Goal: Task Accomplishment & Management: Complete application form

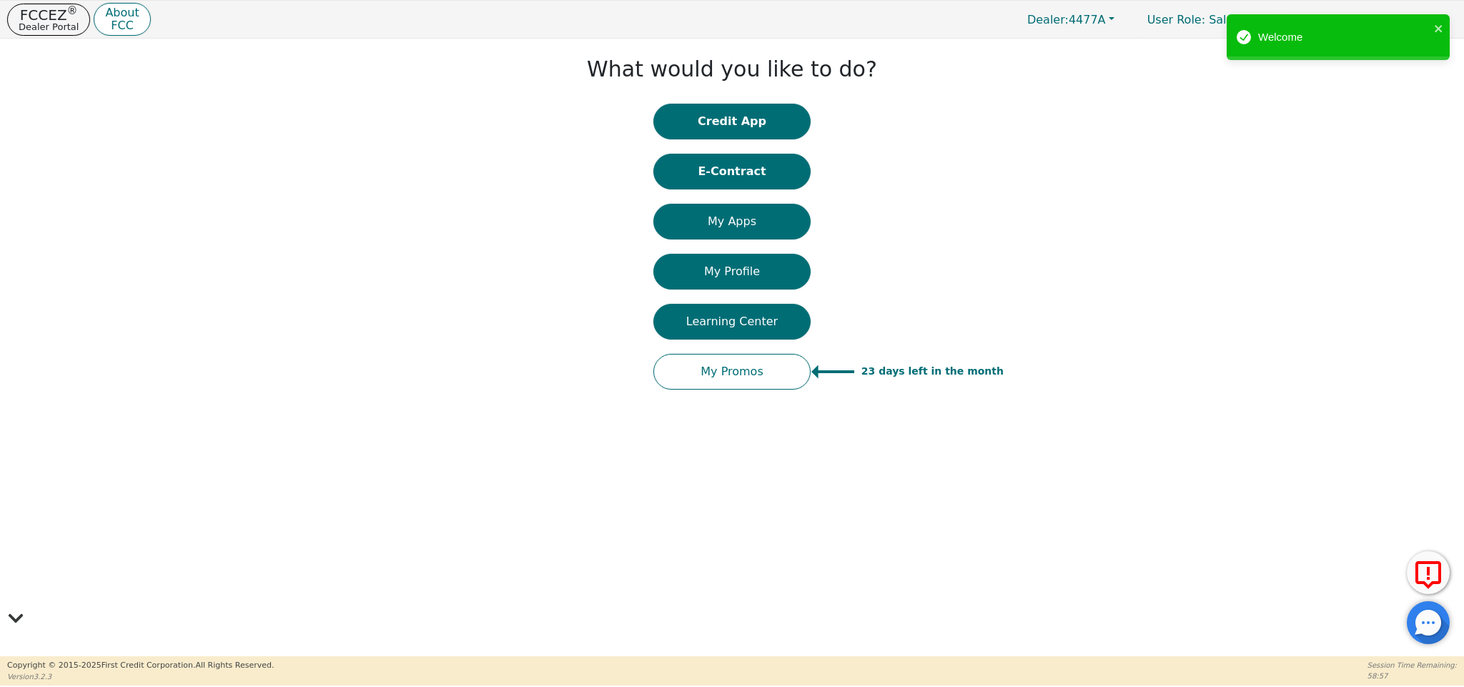
click at [1432, 28] on div "Welcome" at bounding box center [1333, 37] width 202 height 25
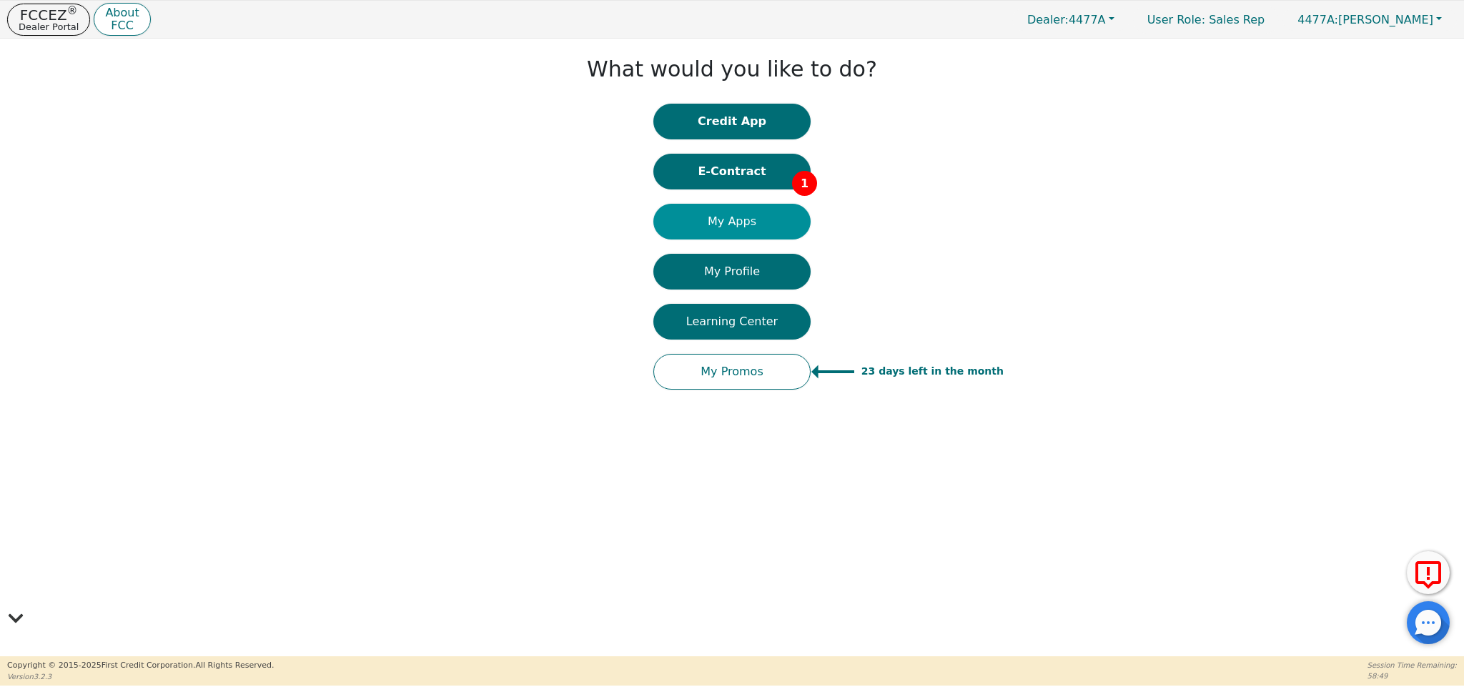
click at [736, 221] on button "My Apps" at bounding box center [731, 222] width 157 height 36
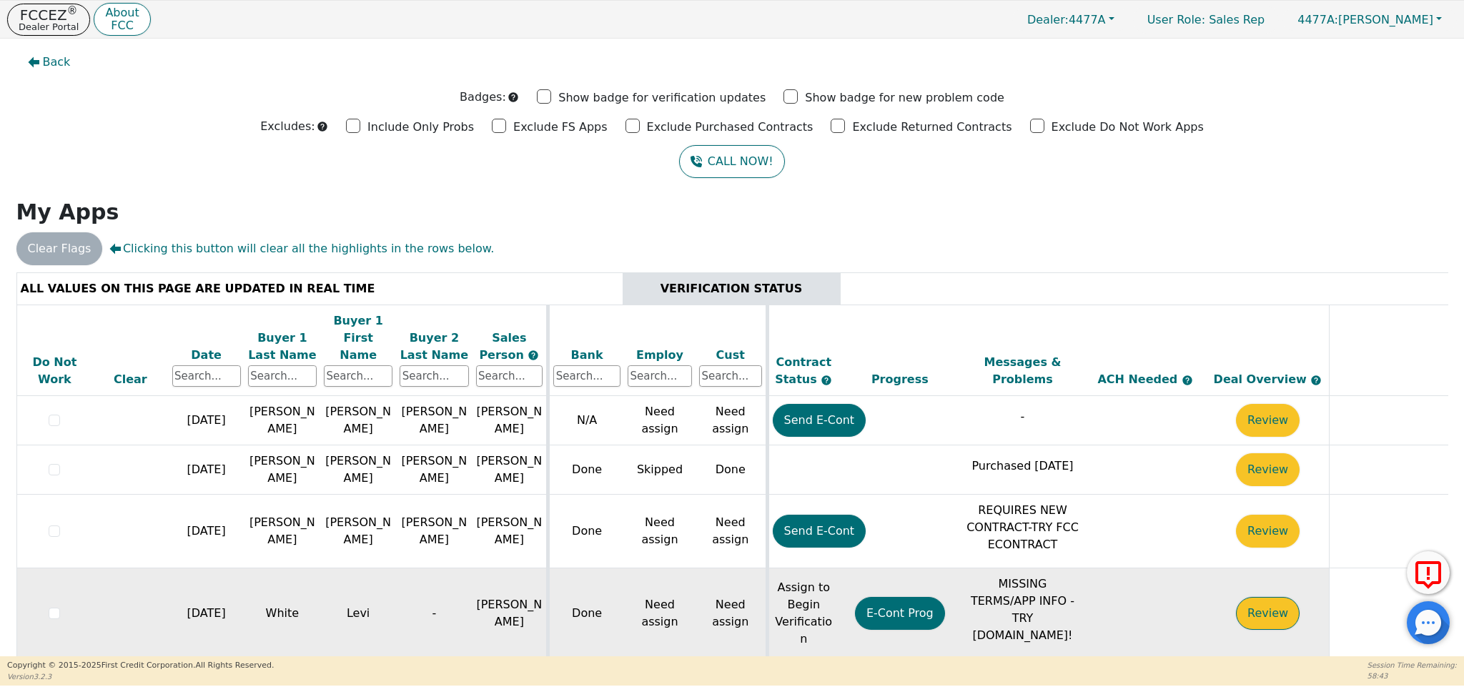
click at [1272, 597] on button "Review" at bounding box center [1268, 613] width 64 height 33
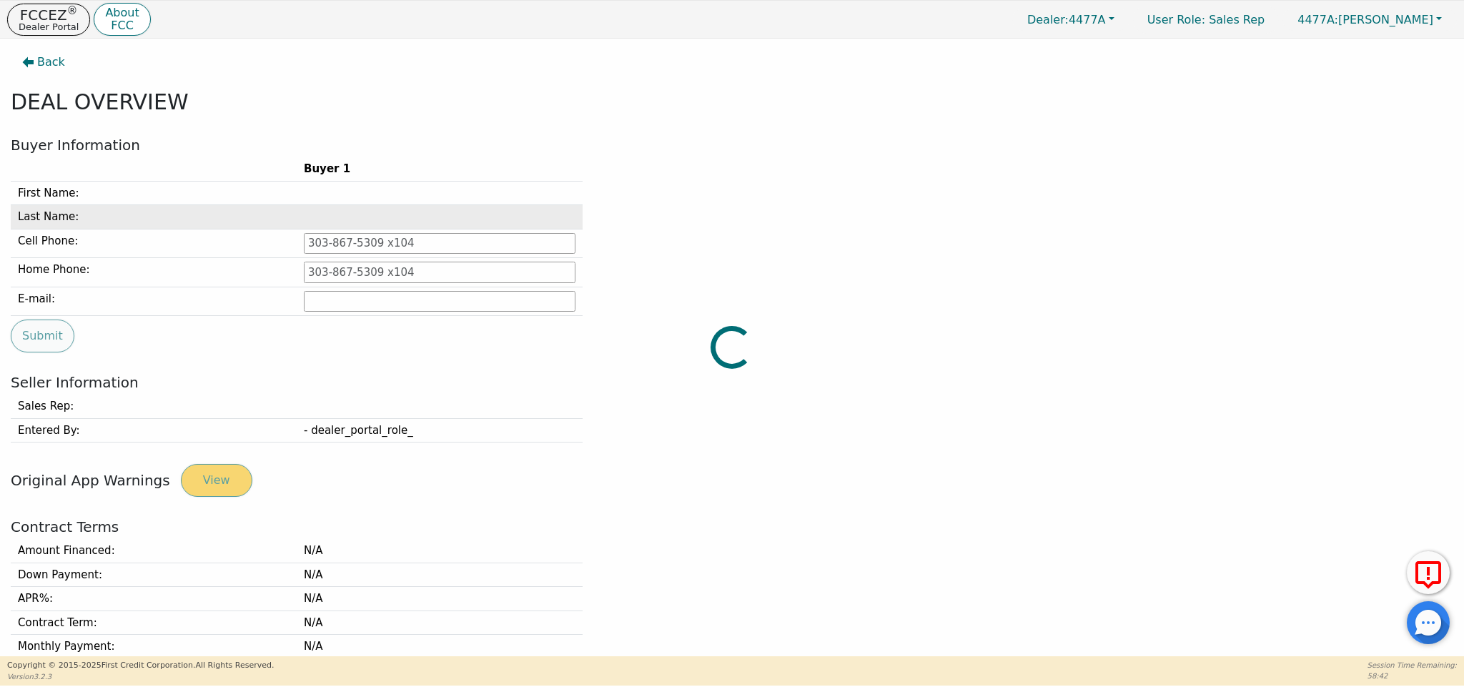
type input "423-766-1204"
type input "wlevi2530@gmail.com"
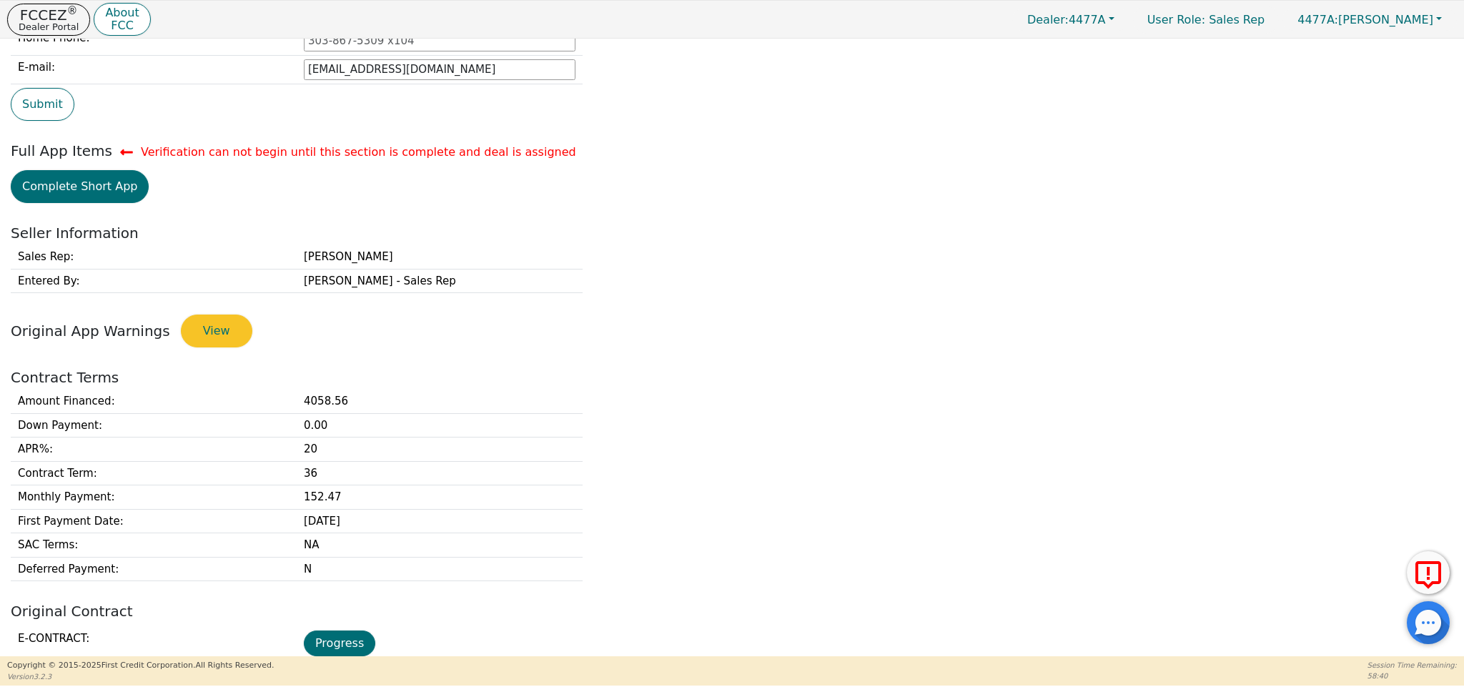
scroll to position [307, 0]
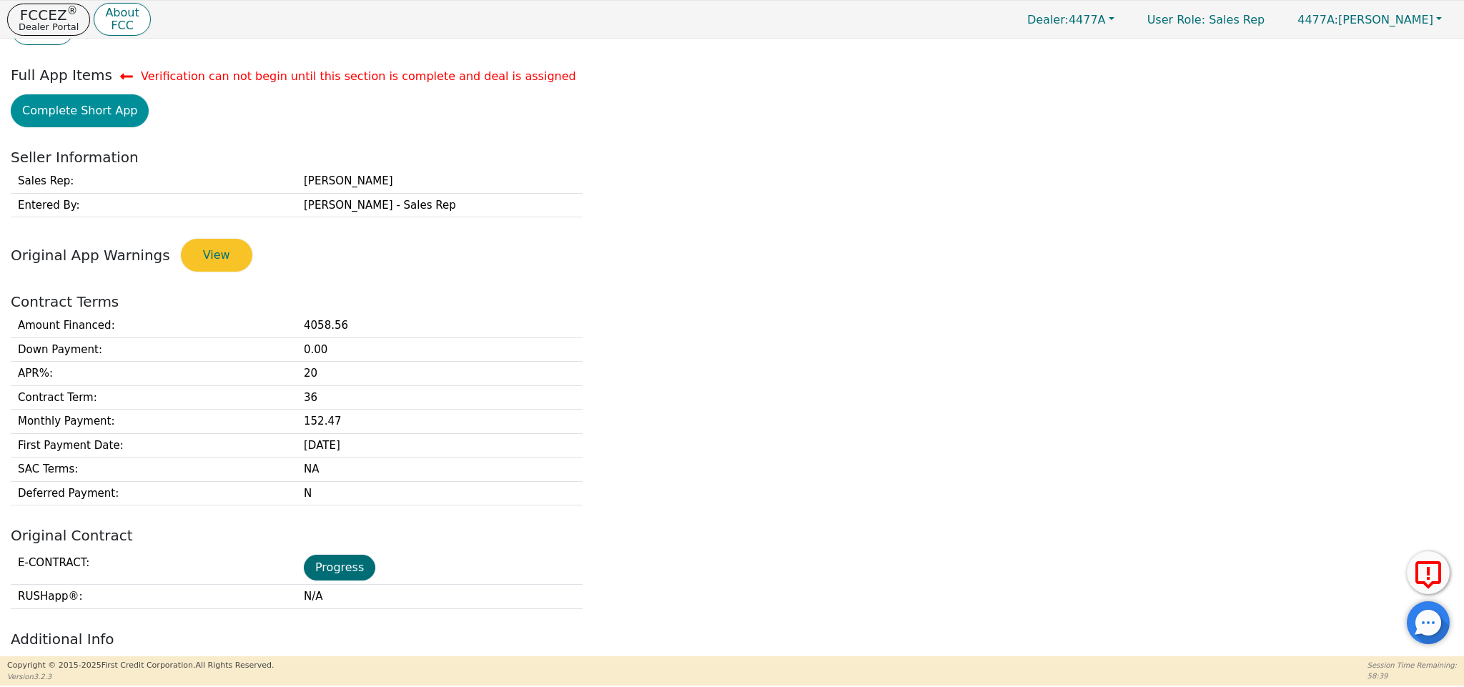
click at [110, 112] on button "Complete Short App" at bounding box center [80, 110] width 138 height 33
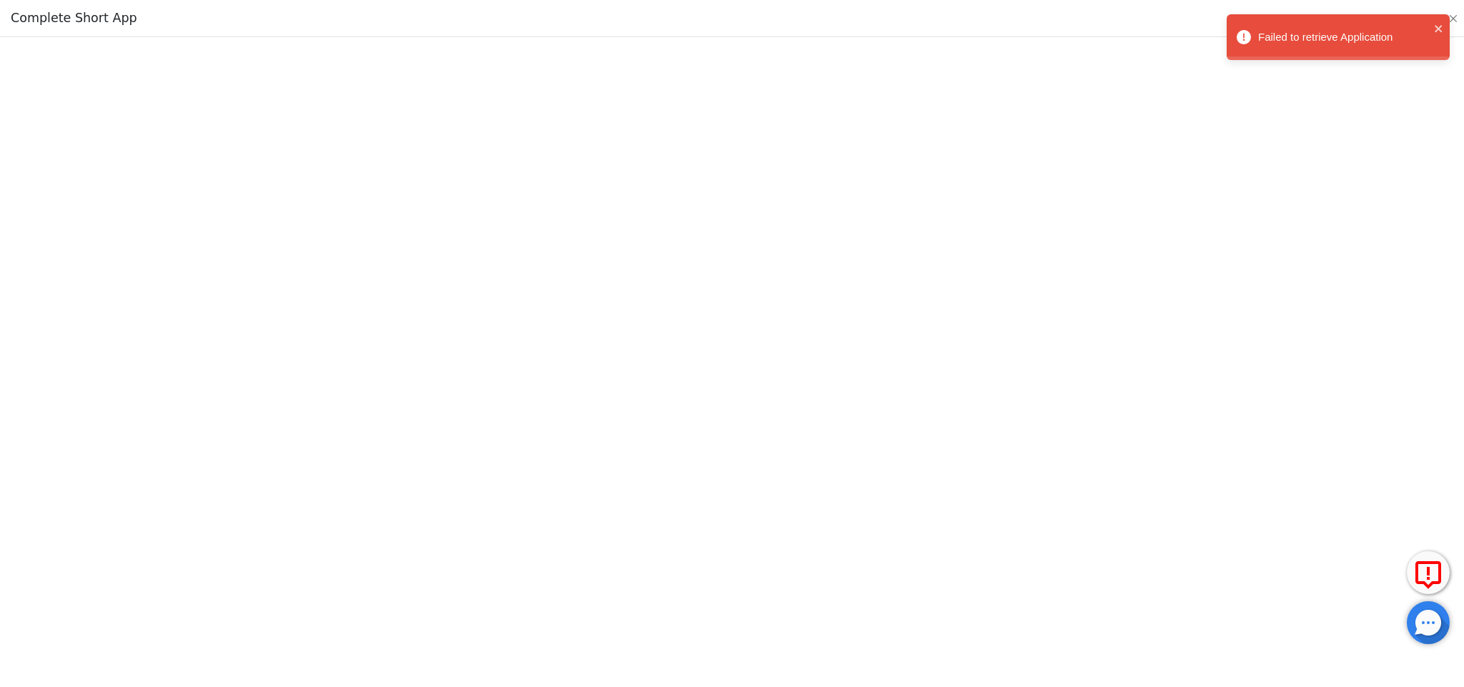
click at [1447, 30] on div "Failed to retrieve Application" at bounding box center [1338, 37] width 223 height 46
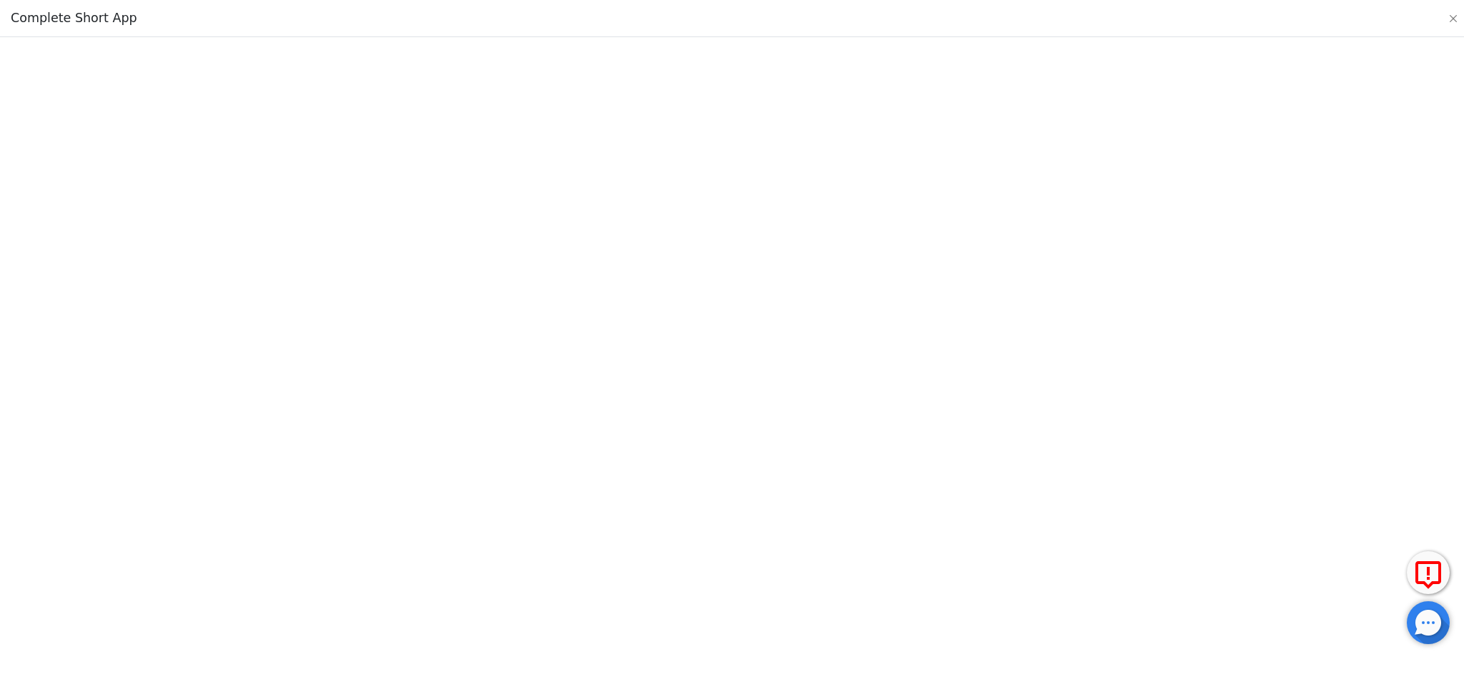
click at [1450, 17] on div "Failed to retrieve Application" at bounding box center [1338, 14] width 229 height 6
click at [1452, 16] on button "Close" at bounding box center [1453, 18] width 14 height 14
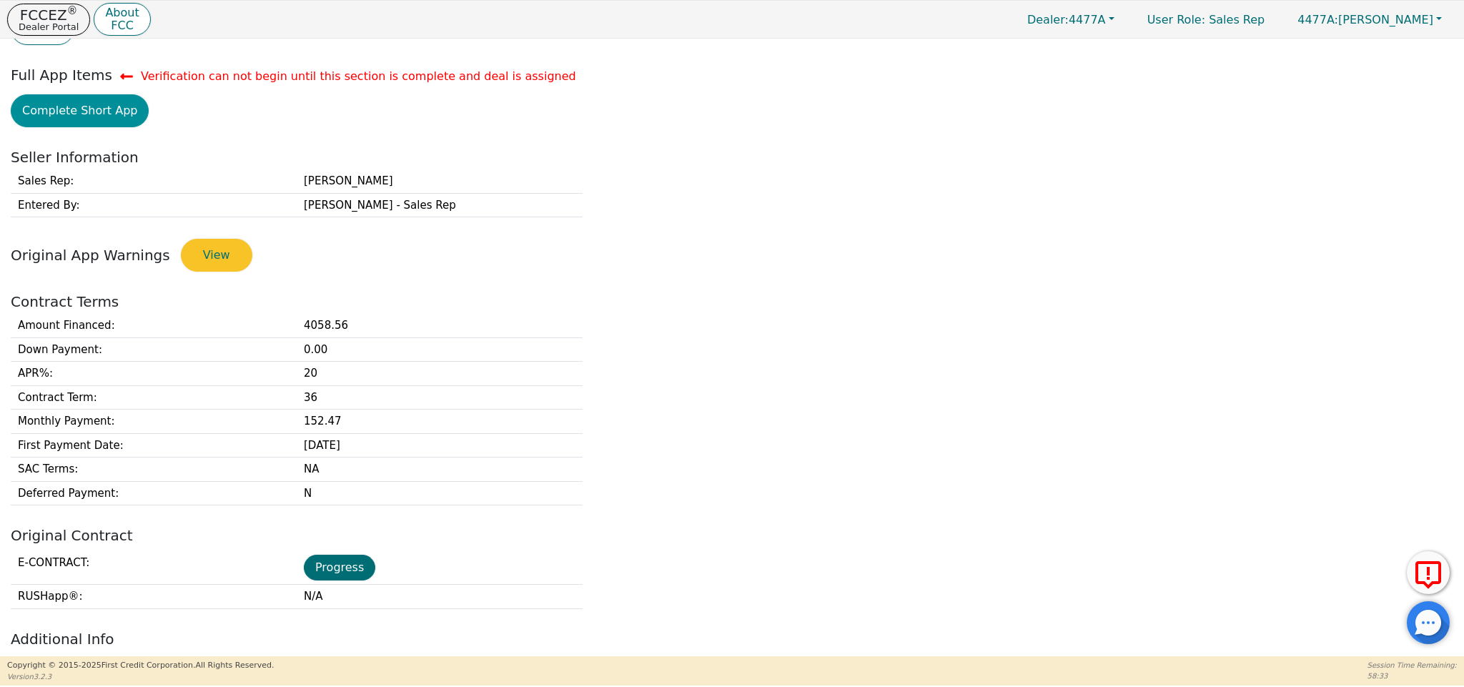
click at [110, 117] on button "Complete Short App" at bounding box center [80, 110] width 138 height 33
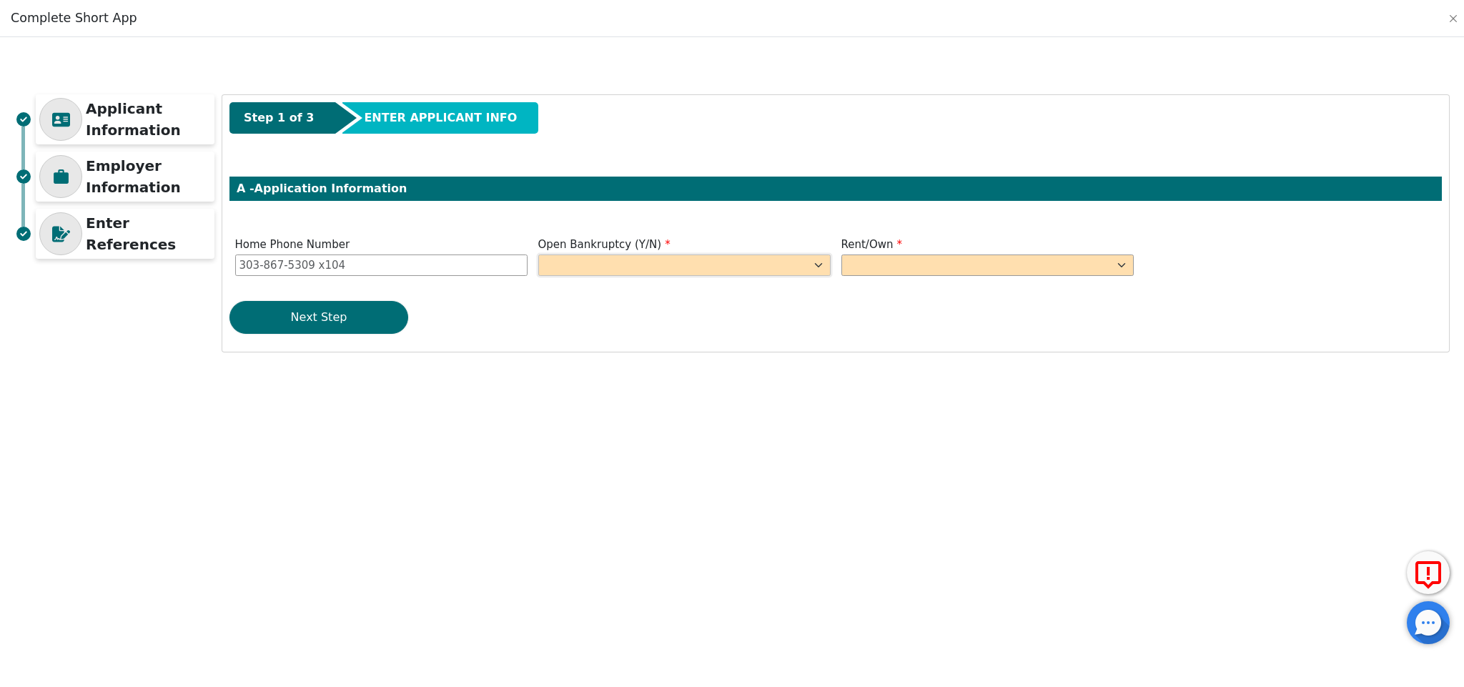
select select "n"
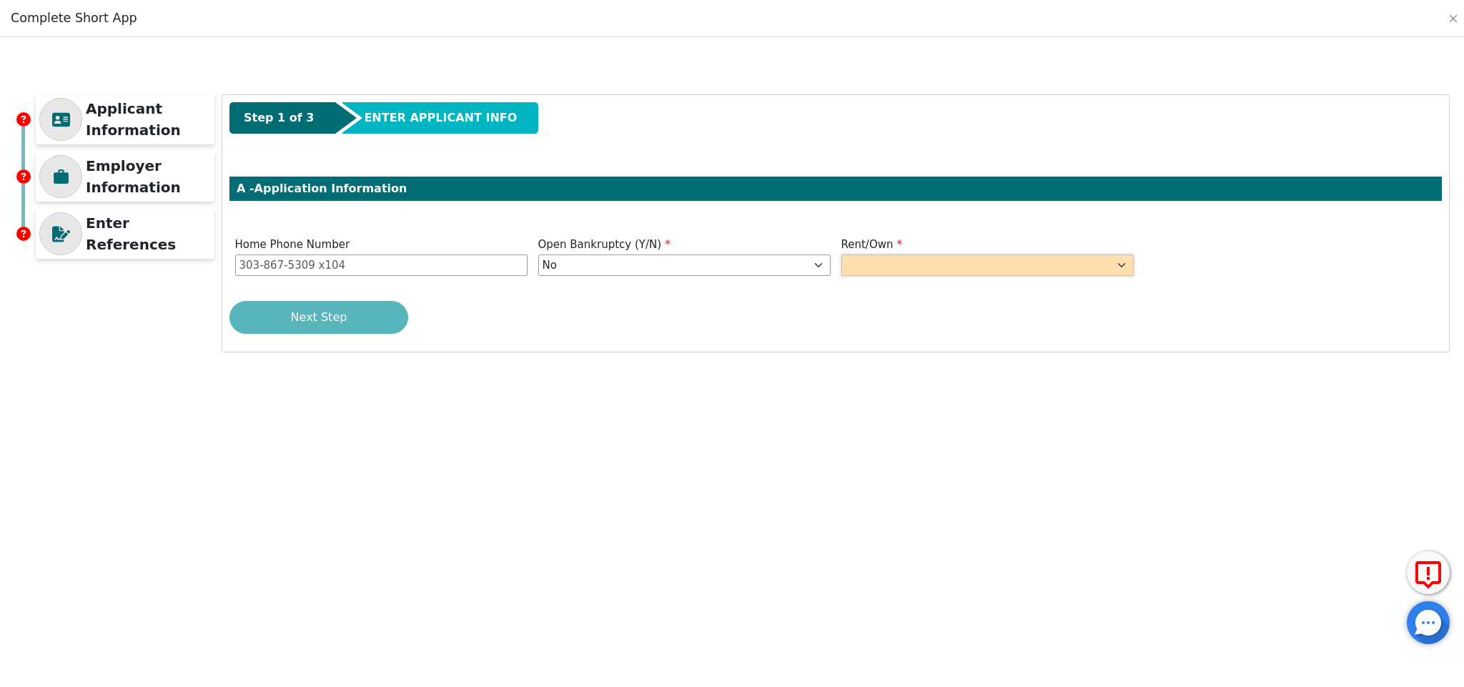
select select "Own"
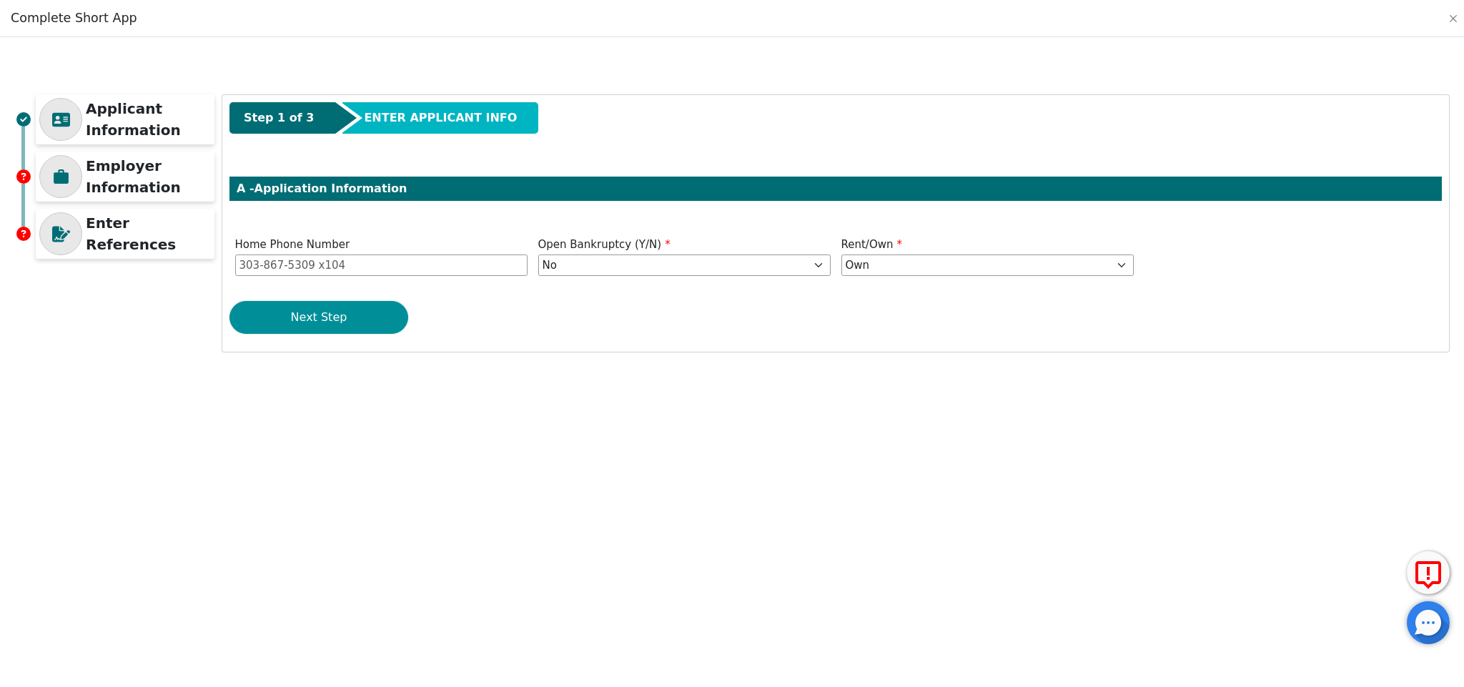
click at [384, 317] on button "Next Step" at bounding box center [318, 317] width 179 height 33
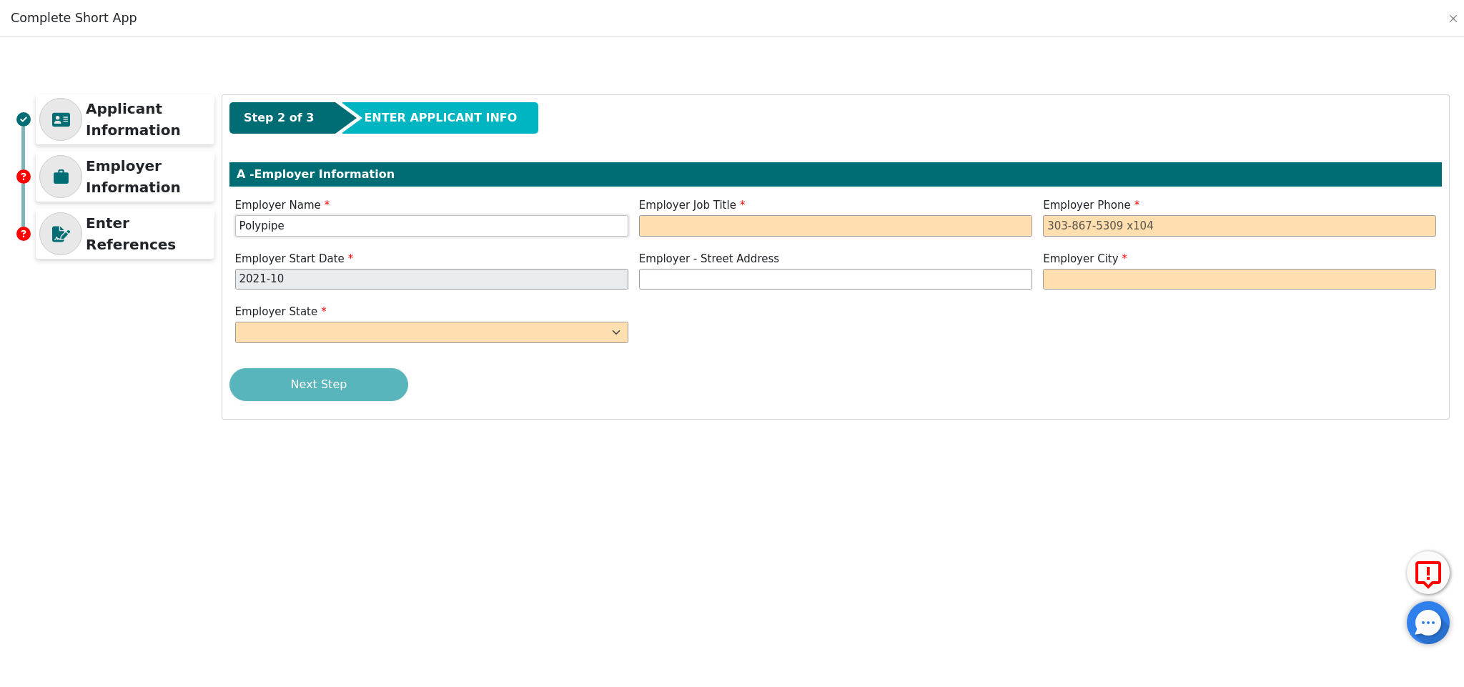
type input "Polypipe"
type input "forman"
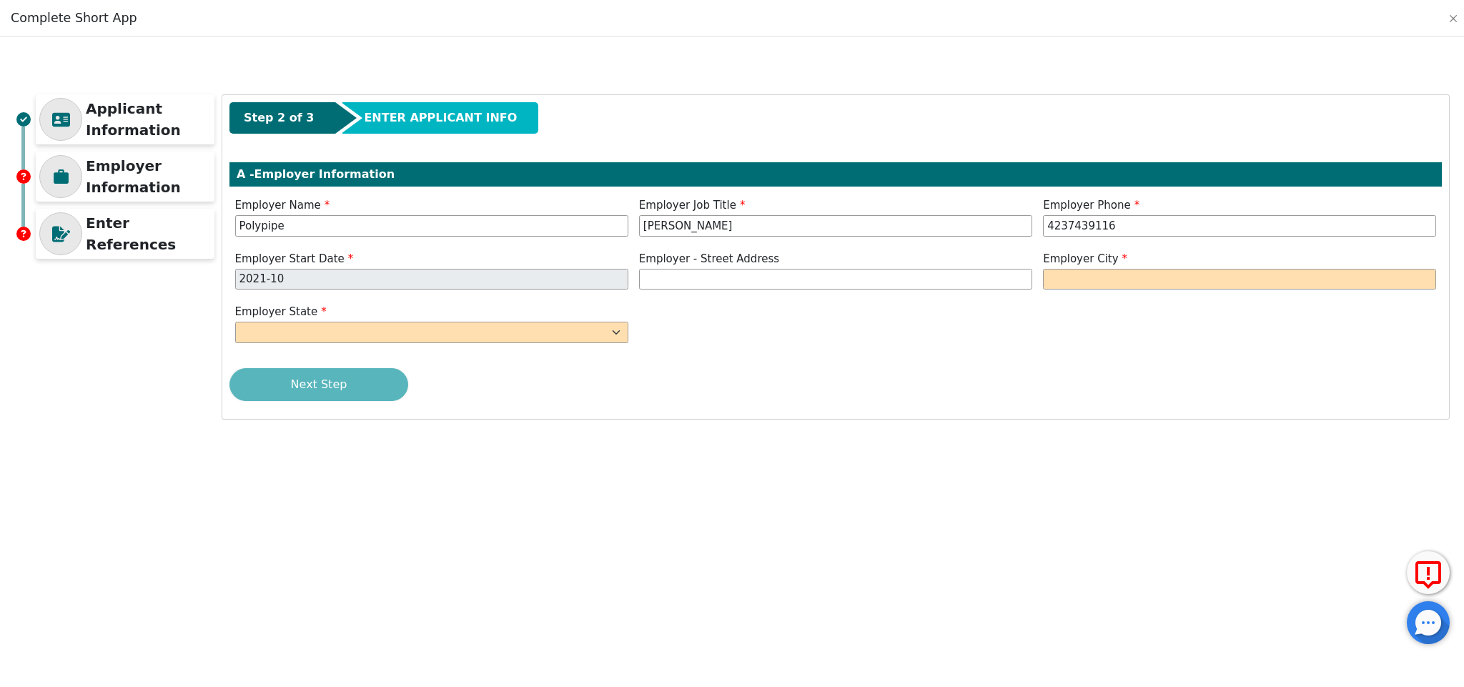
type input "423-743-9116"
type input "erwin"
select select "TN"
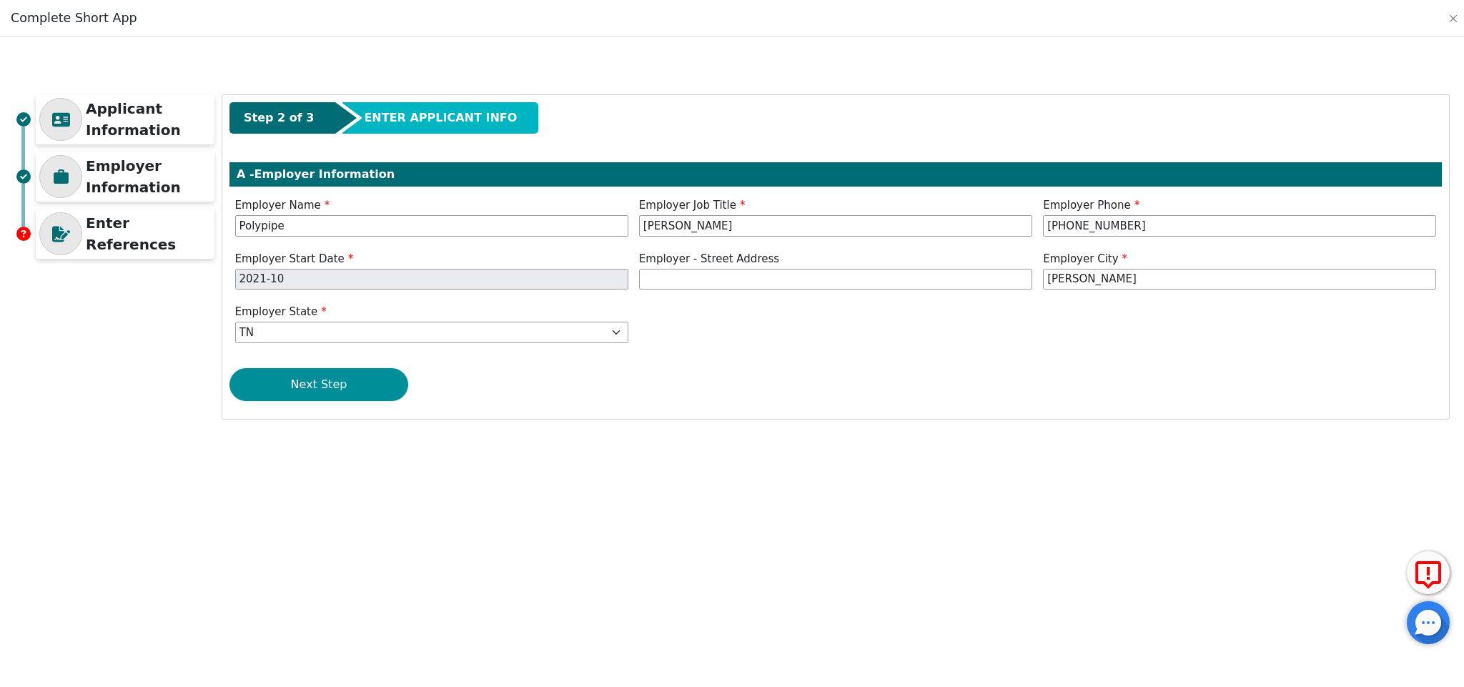
click at [365, 387] on button "Next Step" at bounding box center [318, 384] width 179 height 33
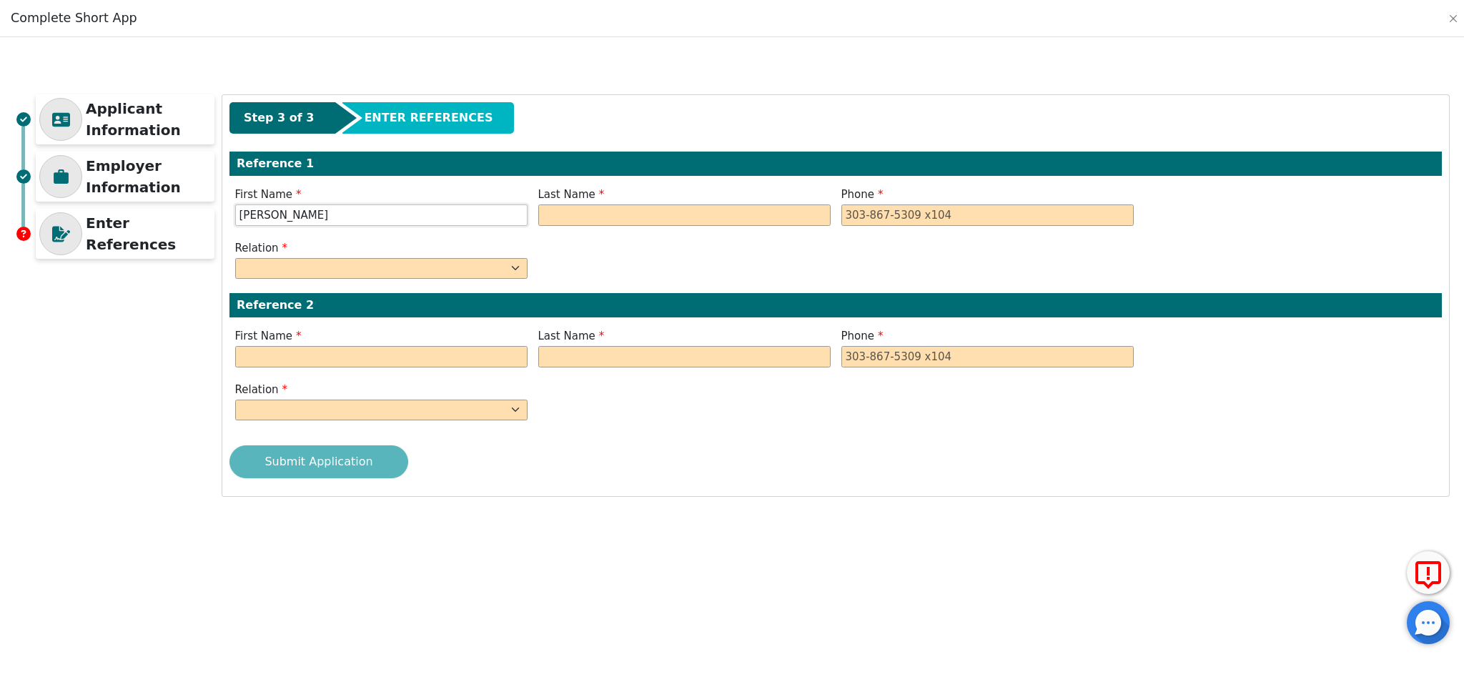
type input "Brittney"
type input "Babb"
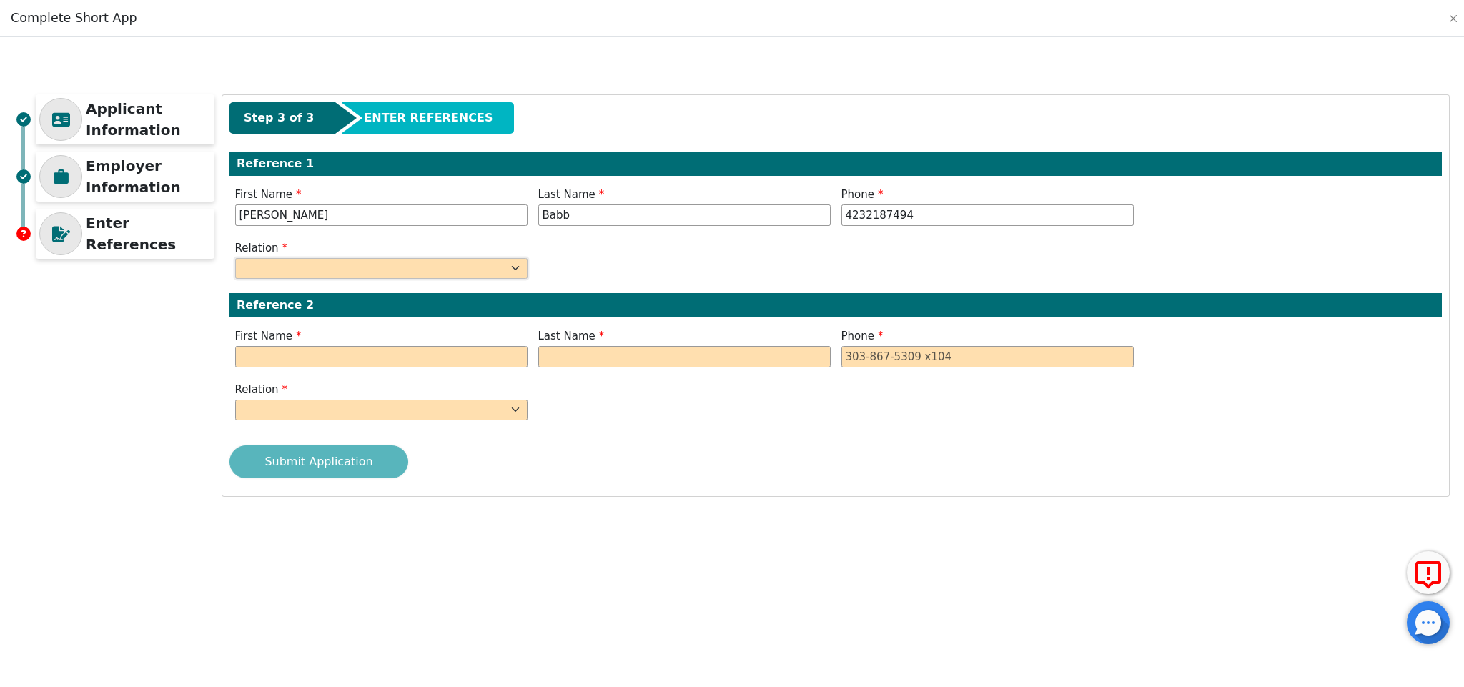
type input "423-218-7494"
select select "SISTER"
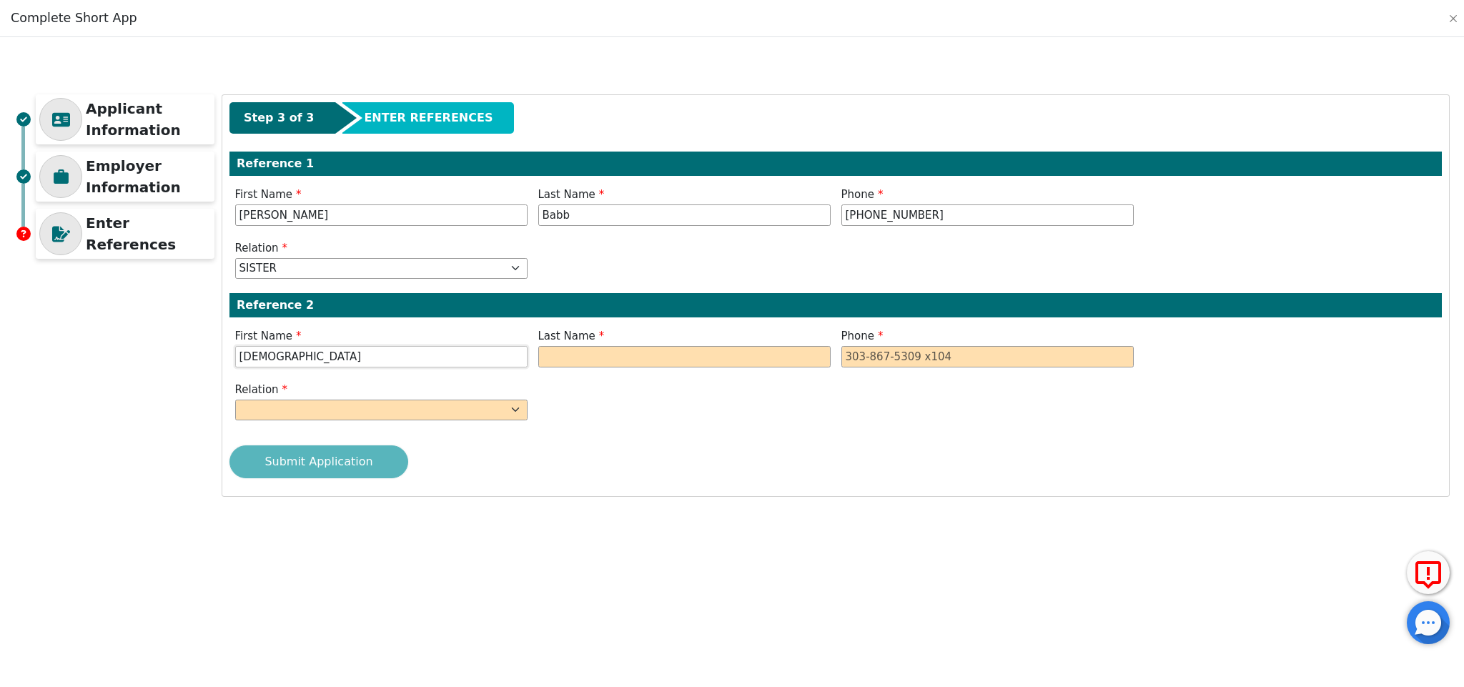
type input "kristen"
type input "babb"
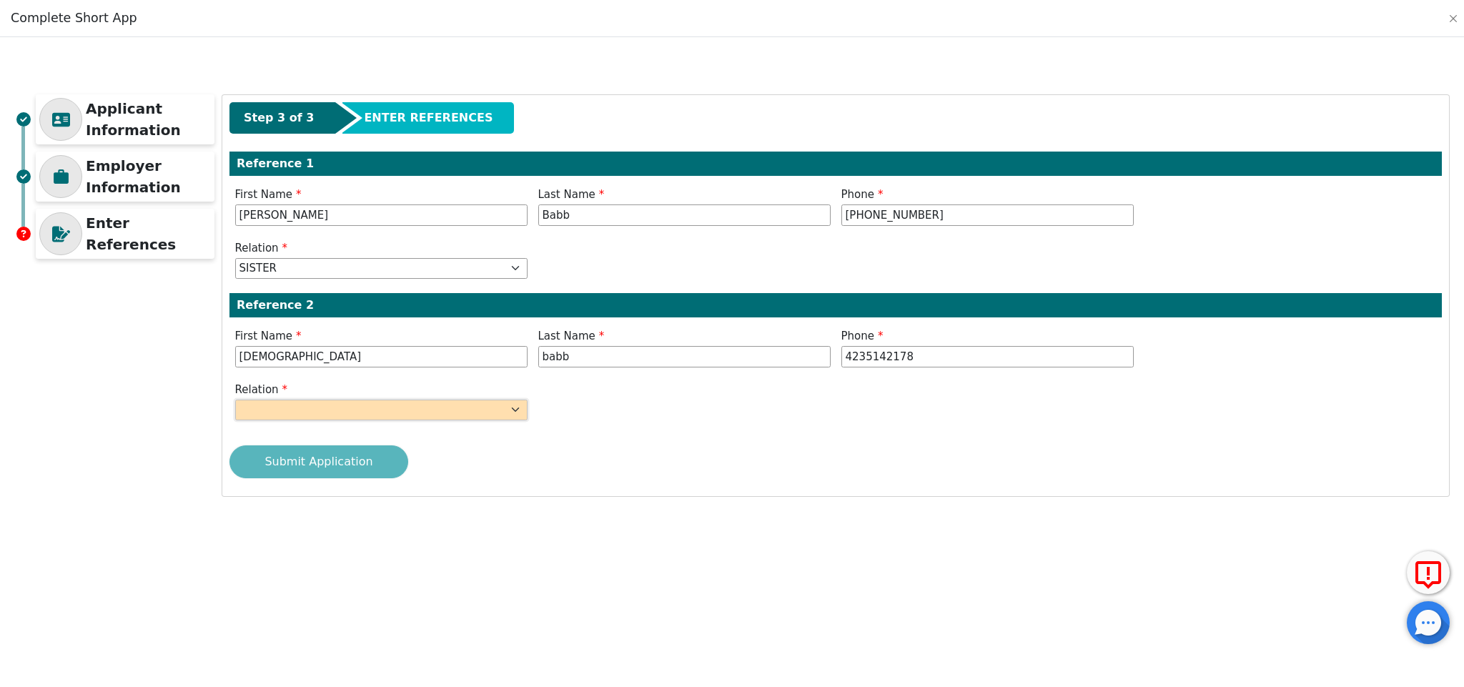
type input "423-514-2178"
select select "MOTHER"
click at [347, 460] on div "Submit Application" at bounding box center [835, 461] width 1212 height 33
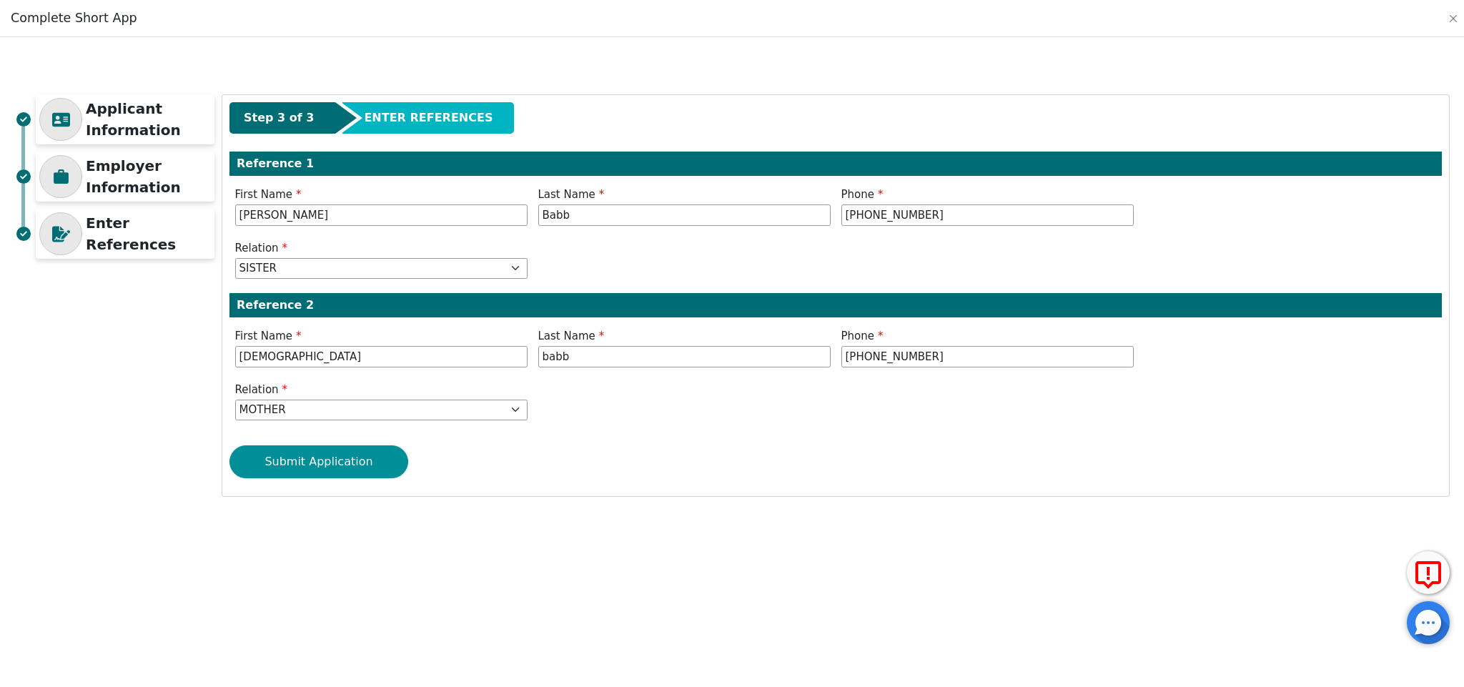
click at [350, 460] on button "Submit Application" at bounding box center [318, 461] width 179 height 33
click at [367, 462] on button "Submit Application" at bounding box center [318, 461] width 179 height 33
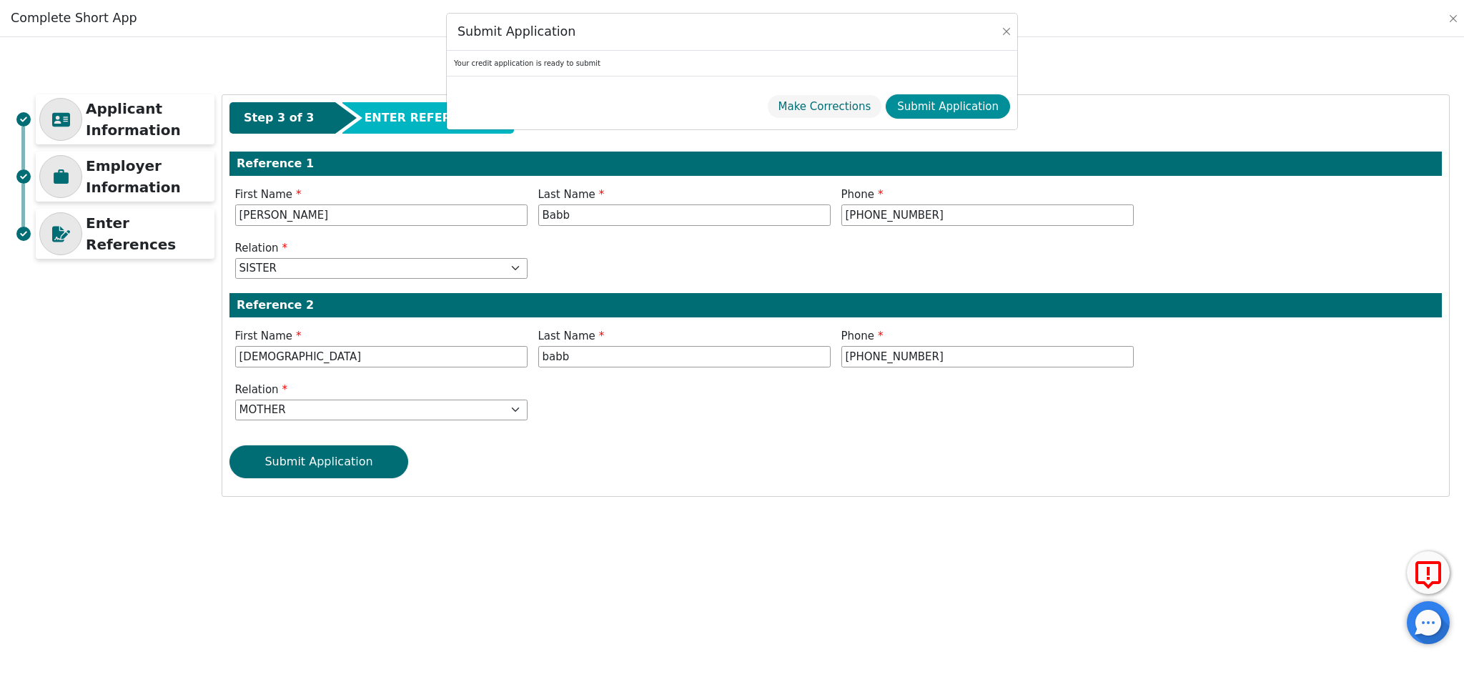
click at [929, 104] on button "Submit Application" at bounding box center [948, 106] width 124 height 25
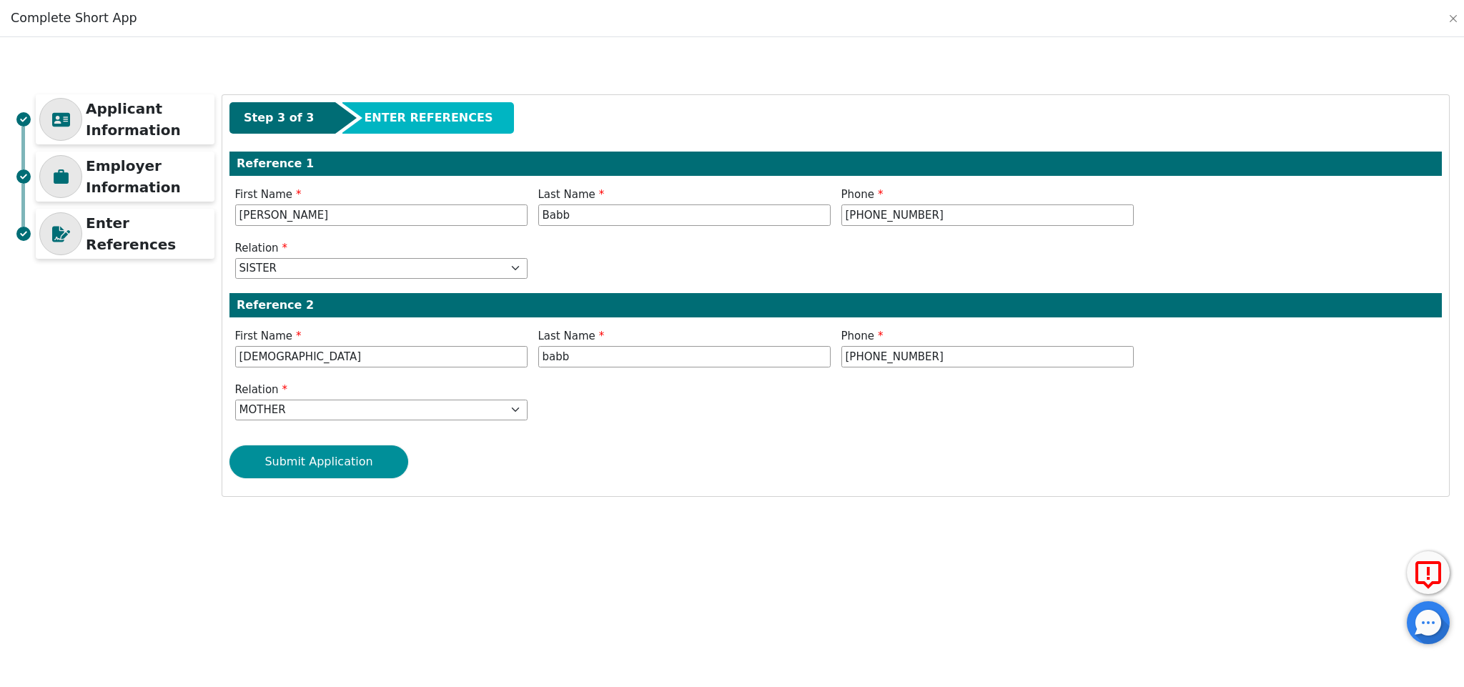
click at [371, 461] on button "Submit Application" at bounding box center [318, 461] width 179 height 33
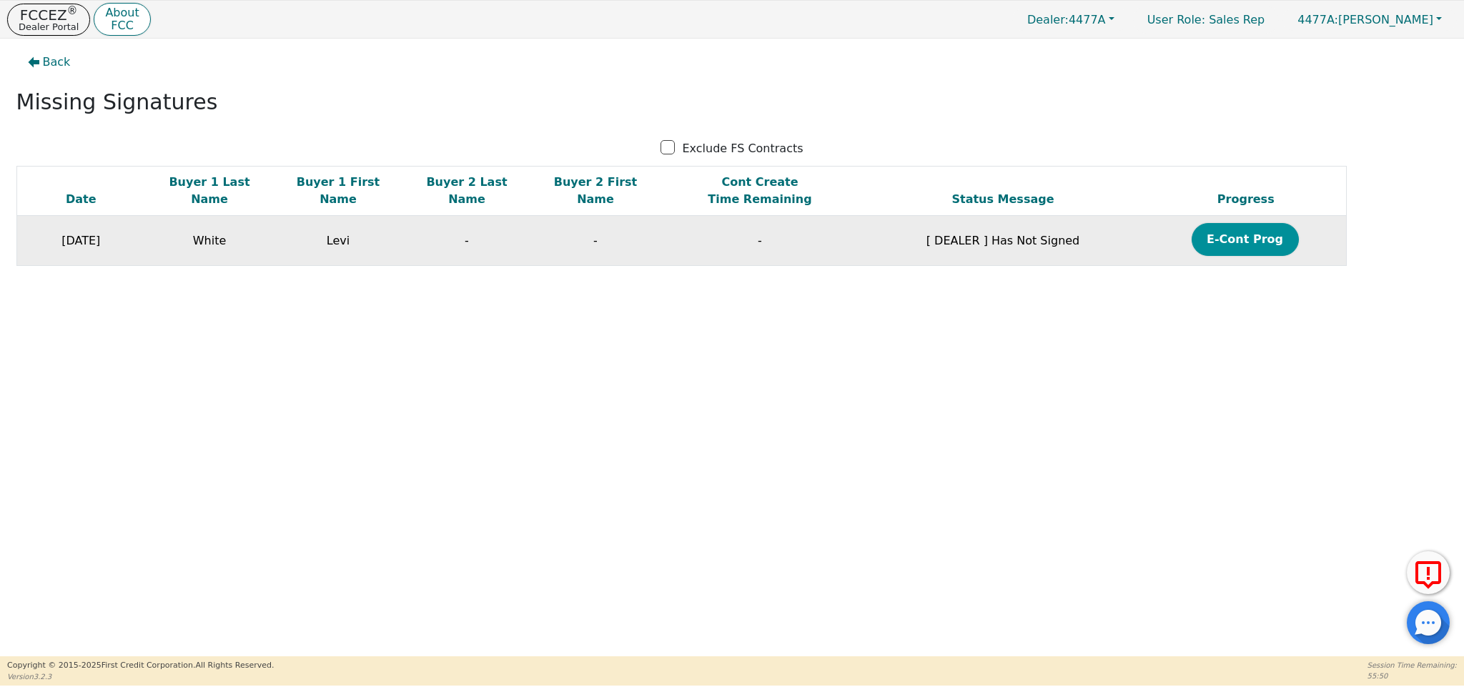
click at [1244, 251] on button "E-Cont Prog" at bounding box center [1244, 239] width 107 height 33
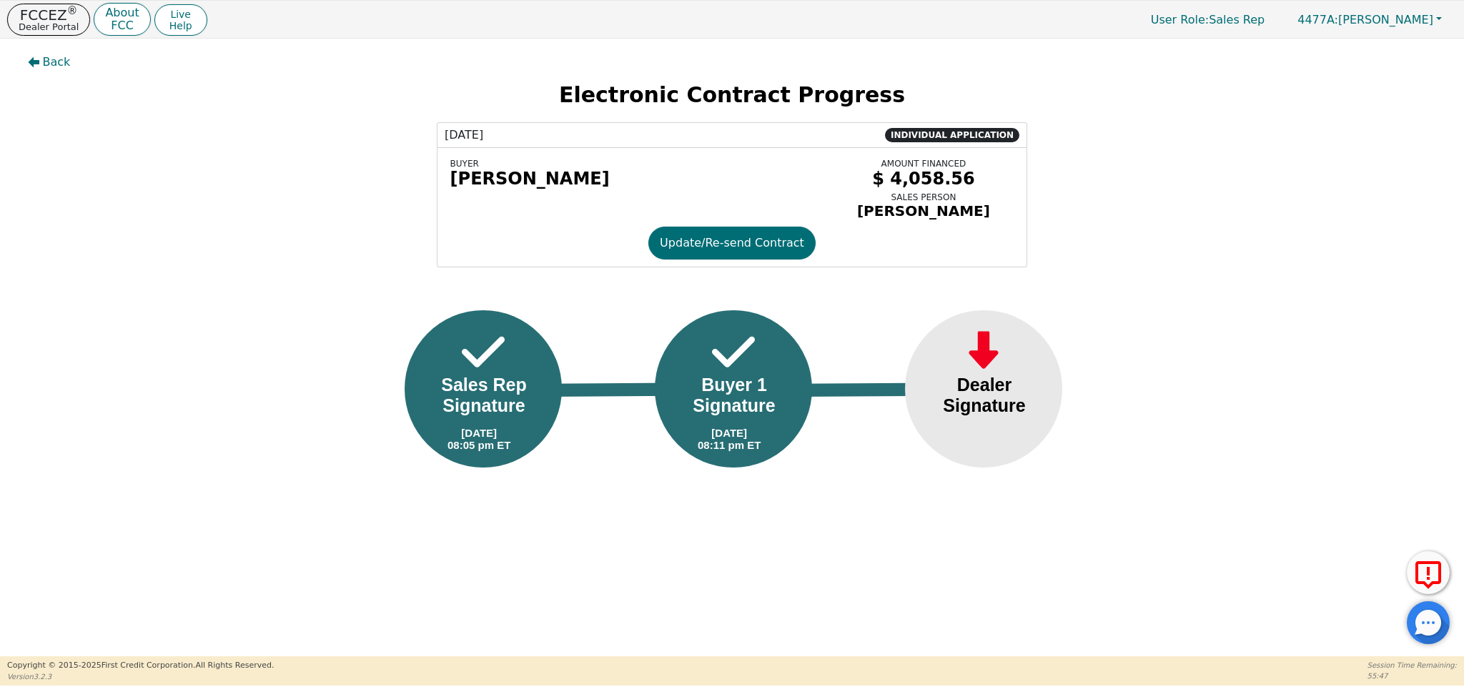
click at [970, 385] on div "Dealer Signature" at bounding box center [984, 395] width 116 height 41
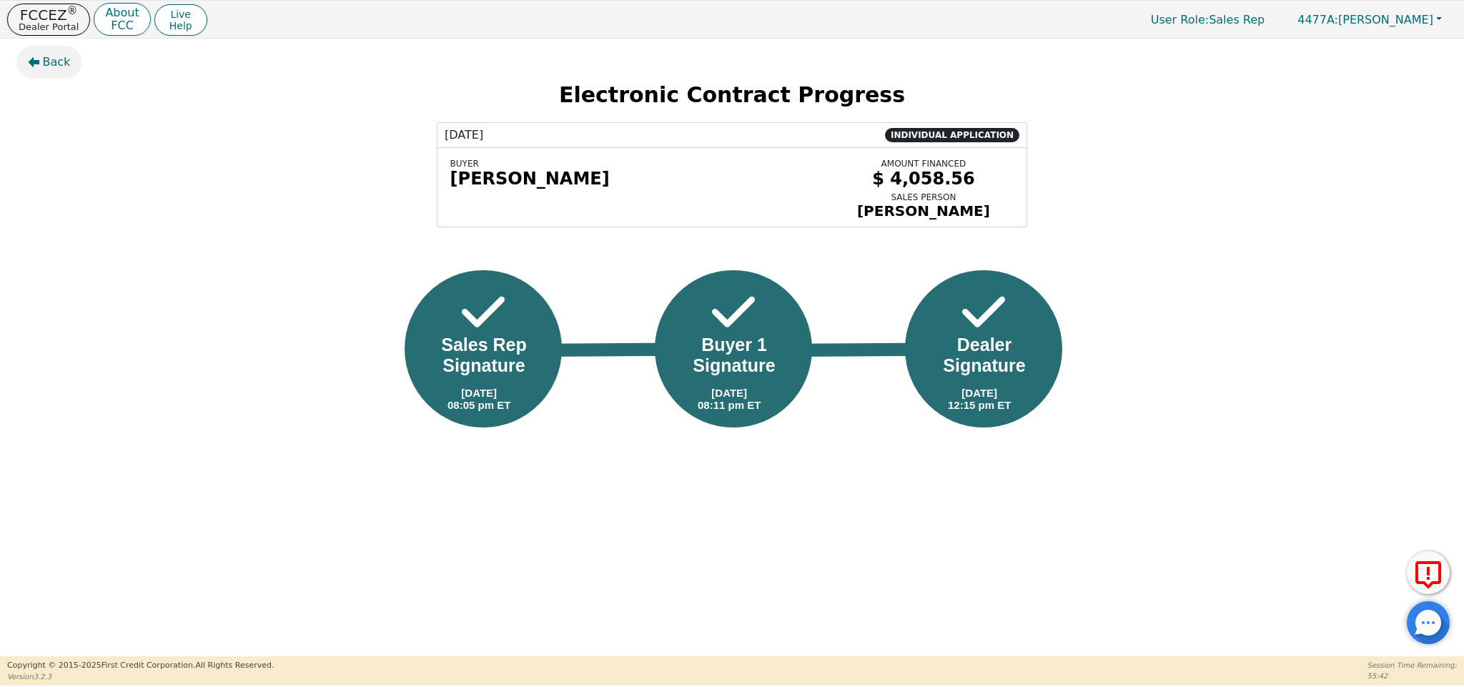
click at [45, 65] on span "Back" at bounding box center [57, 62] width 28 height 17
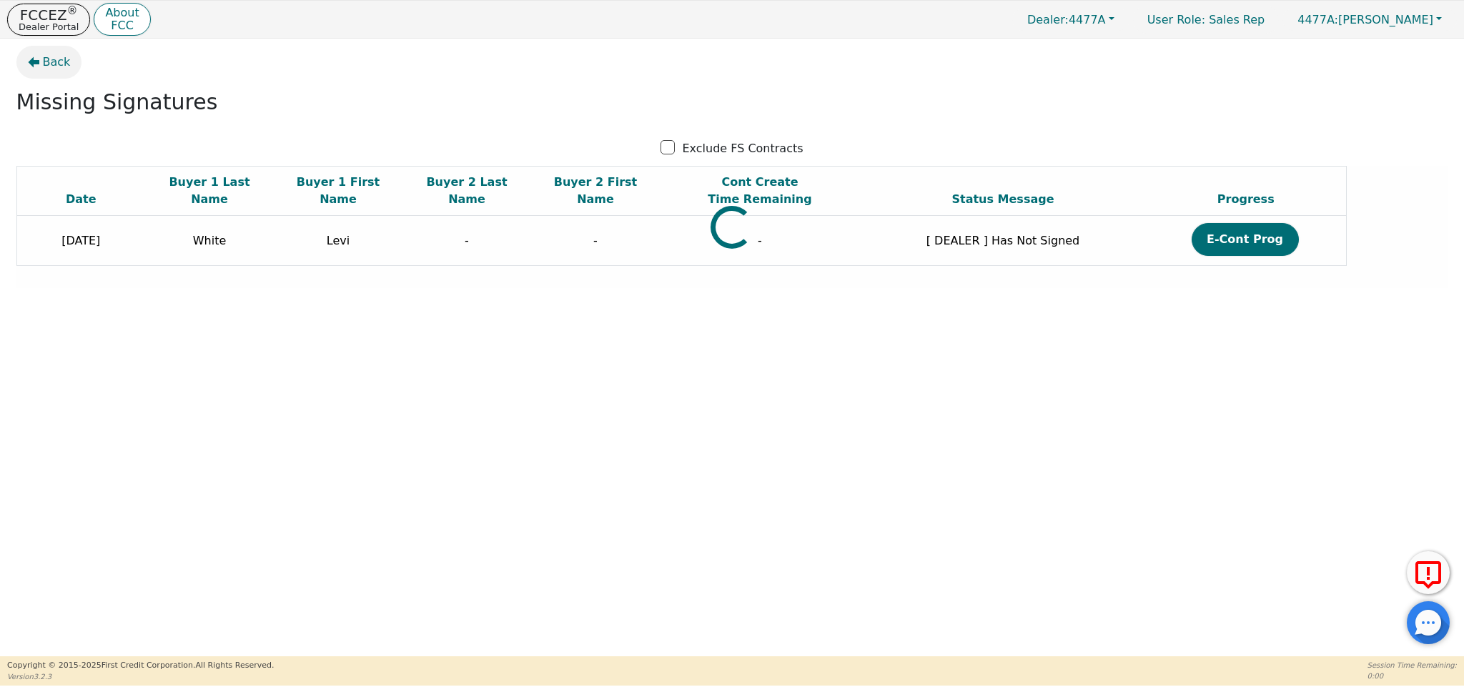
click at [54, 62] on span "Back" at bounding box center [57, 62] width 28 height 17
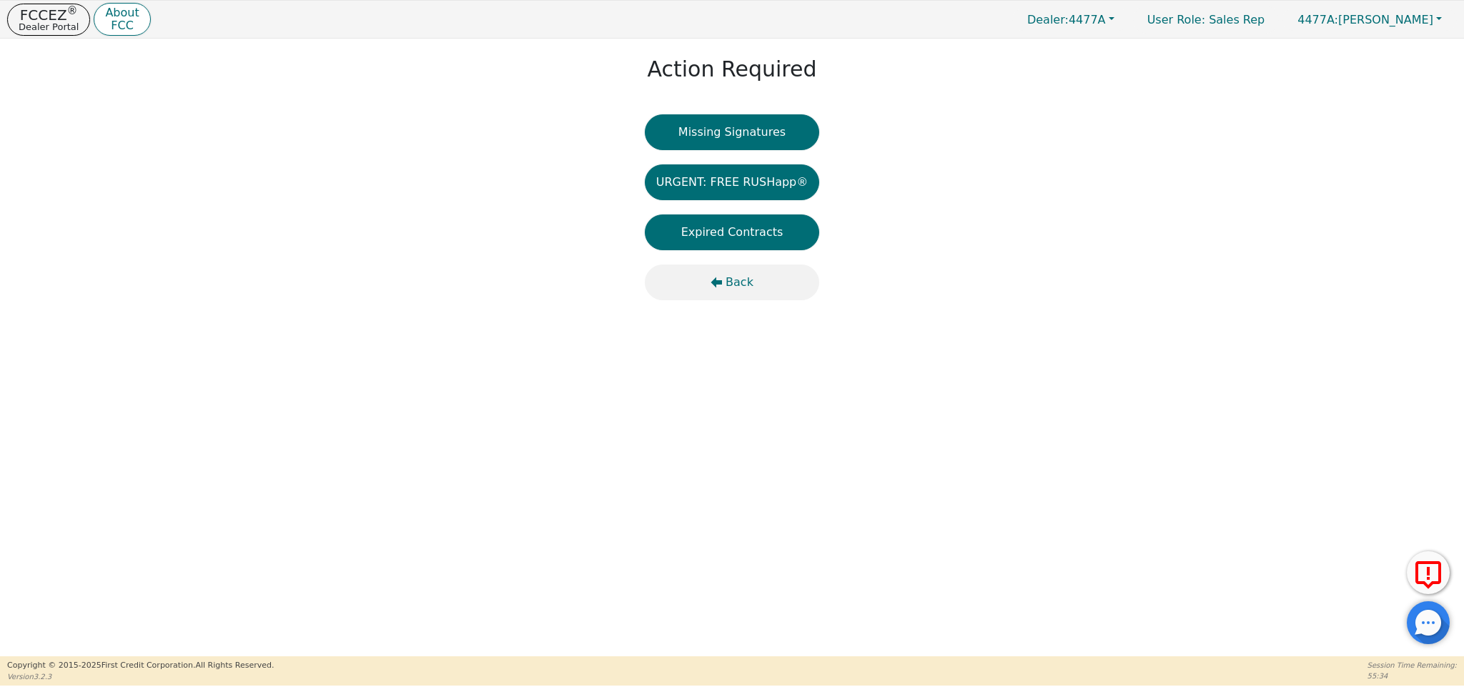
click at [742, 287] on span "Back" at bounding box center [739, 282] width 28 height 17
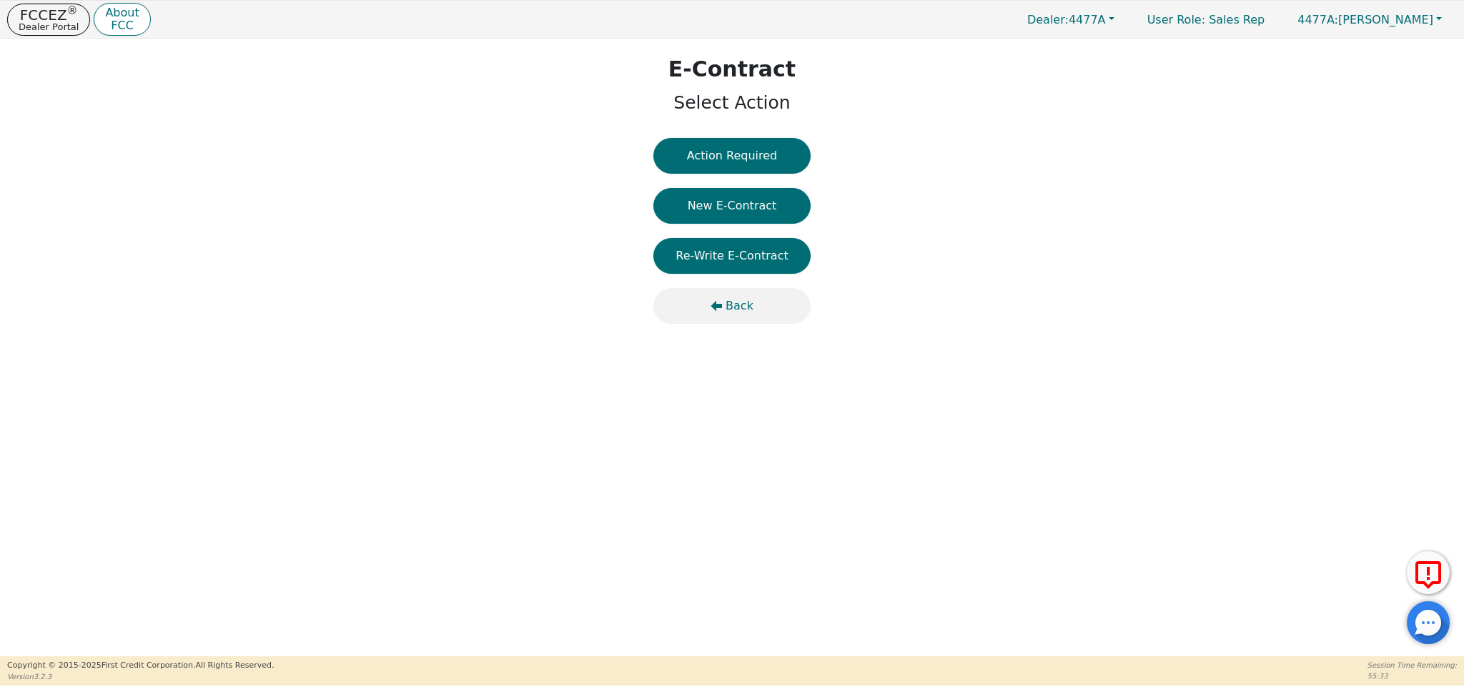
click at [745, 297] on span "Back" at bounding box center [739, 305] width 28 height 17
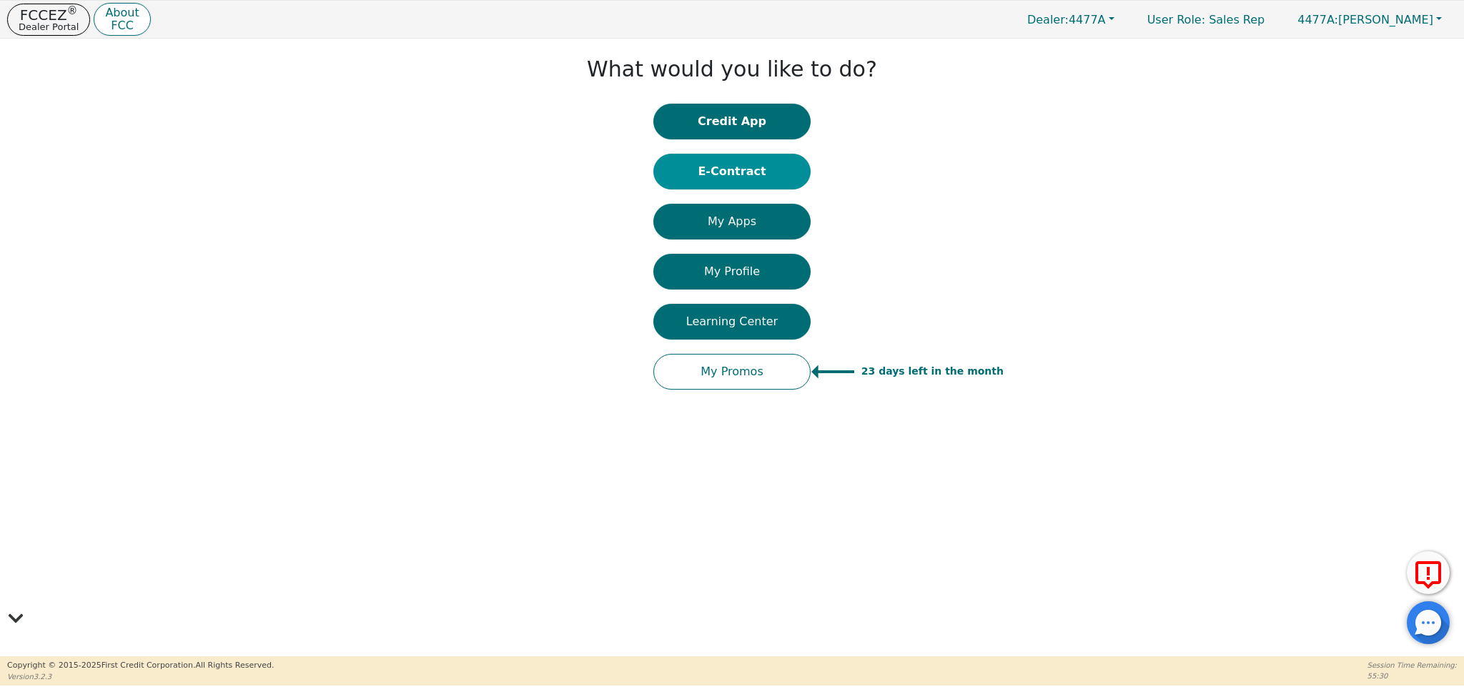
click at [765, 176] on button "E-Contract" at bounding box center [731, 172] width 157 height 36
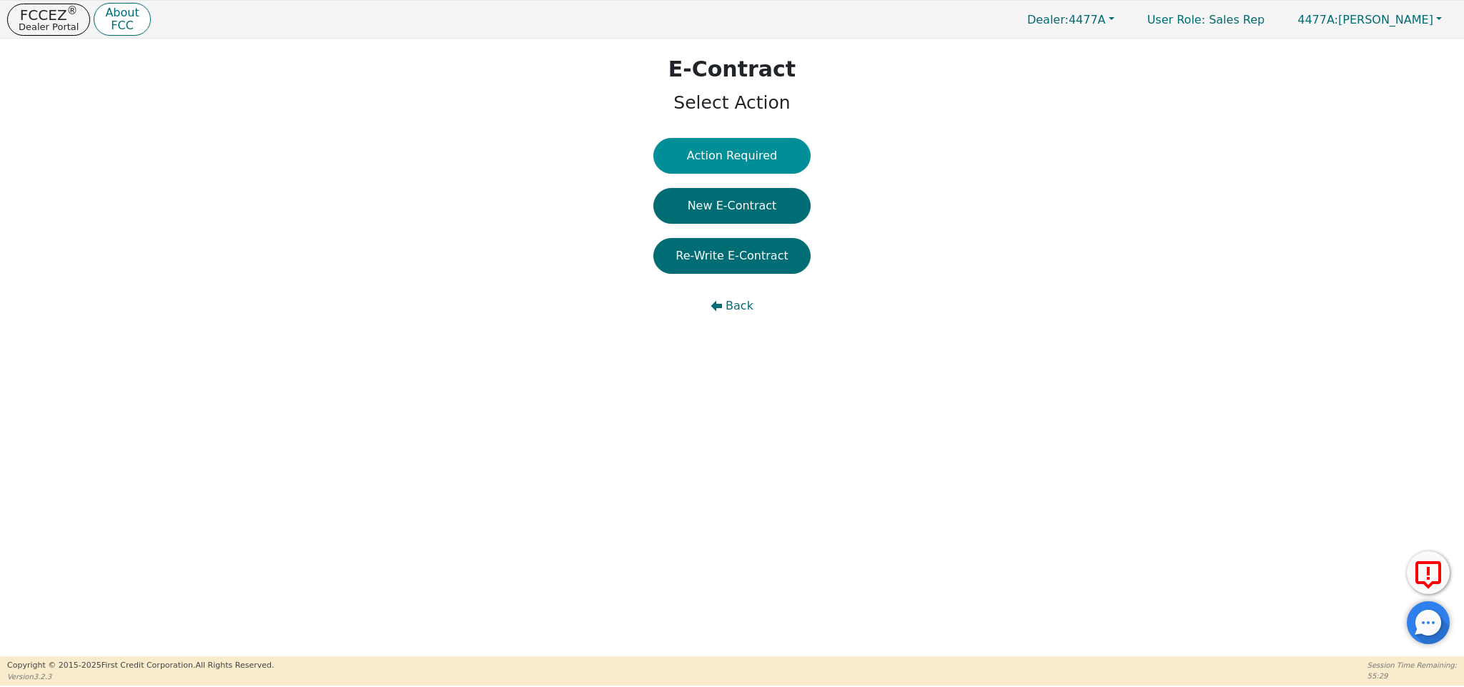
click at [747, 152] on button "Action Required" at bounding box center [731, 156] width 157 height 36
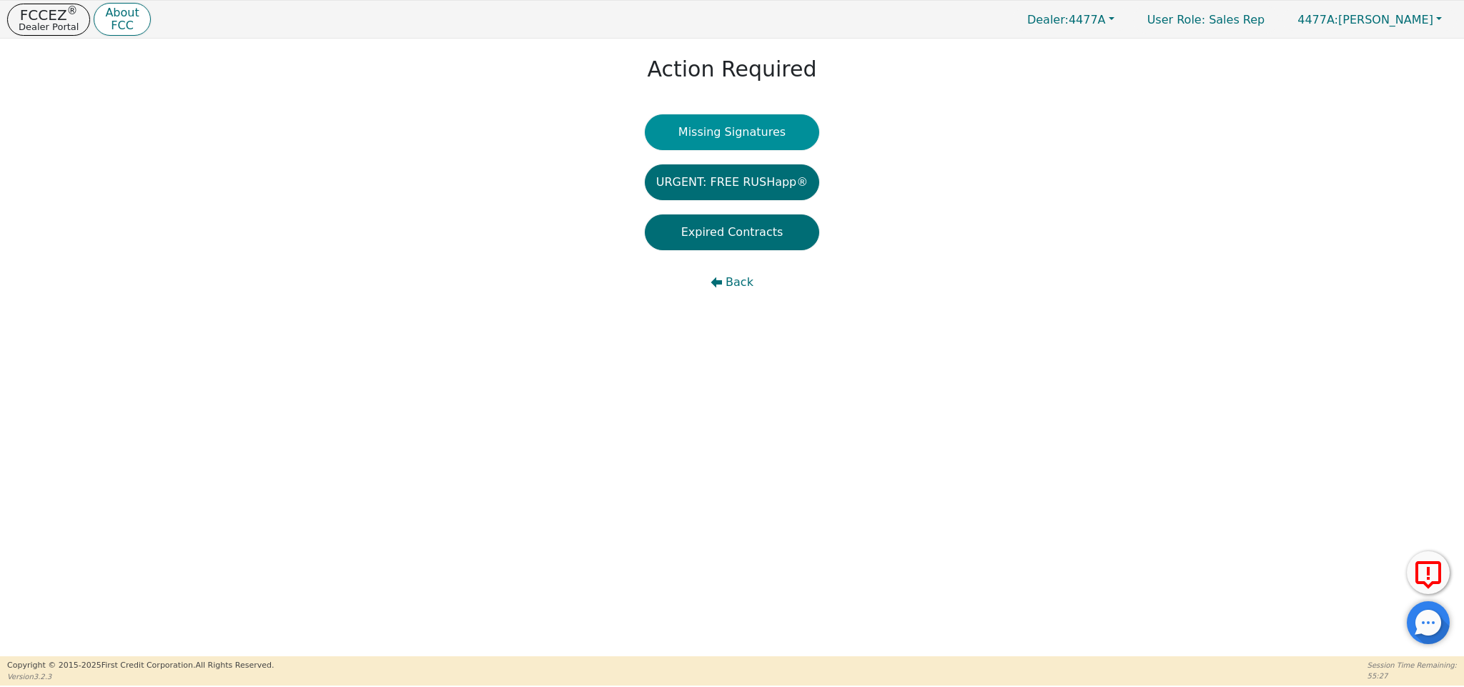
click at [786, 126] on button "Missing Signatures" at bounding box center [732, 132] width 175 height 36
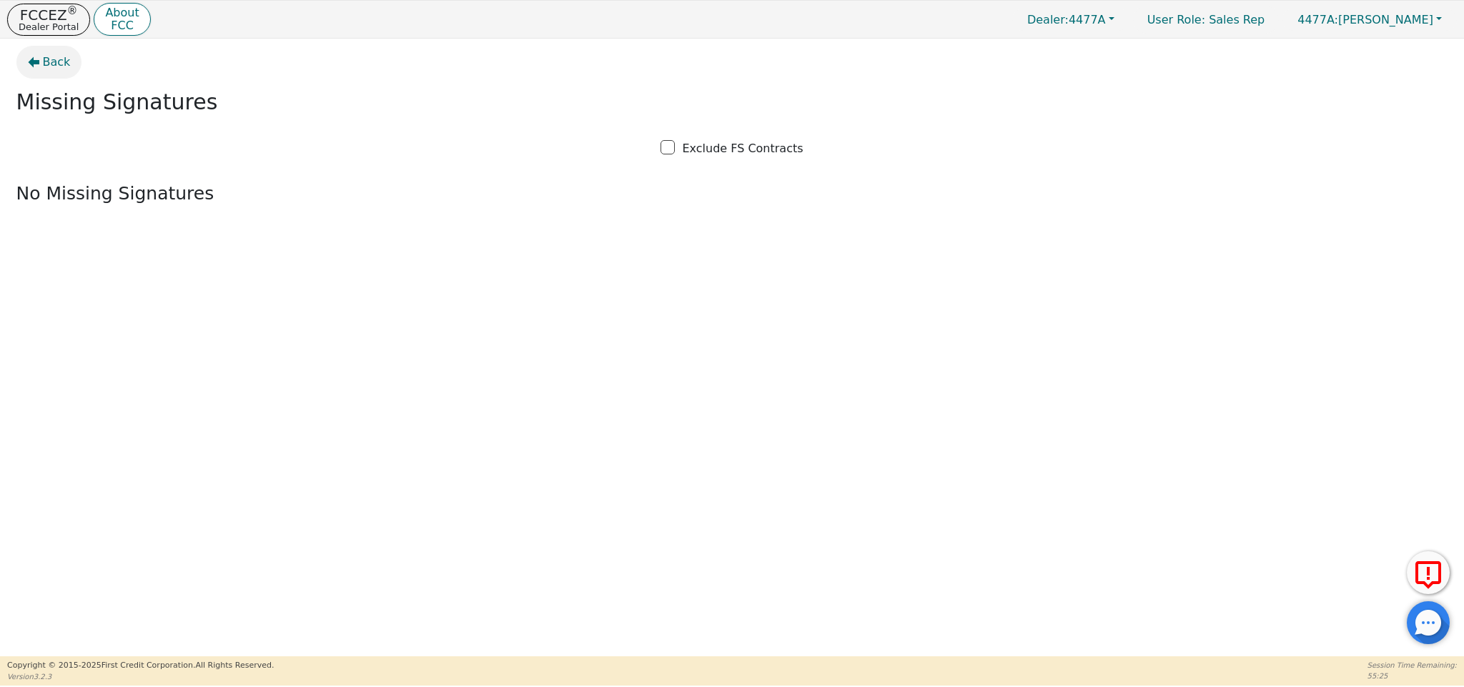
click at [31, 47] on div "Back Missing Signatures Exclude FS Contracts No Missing Signatures" at bounding box center [732, 141] width 1464 height 204
click at [39, 61] on button "Back" at bounding box center [49, 62] width 66 height 33
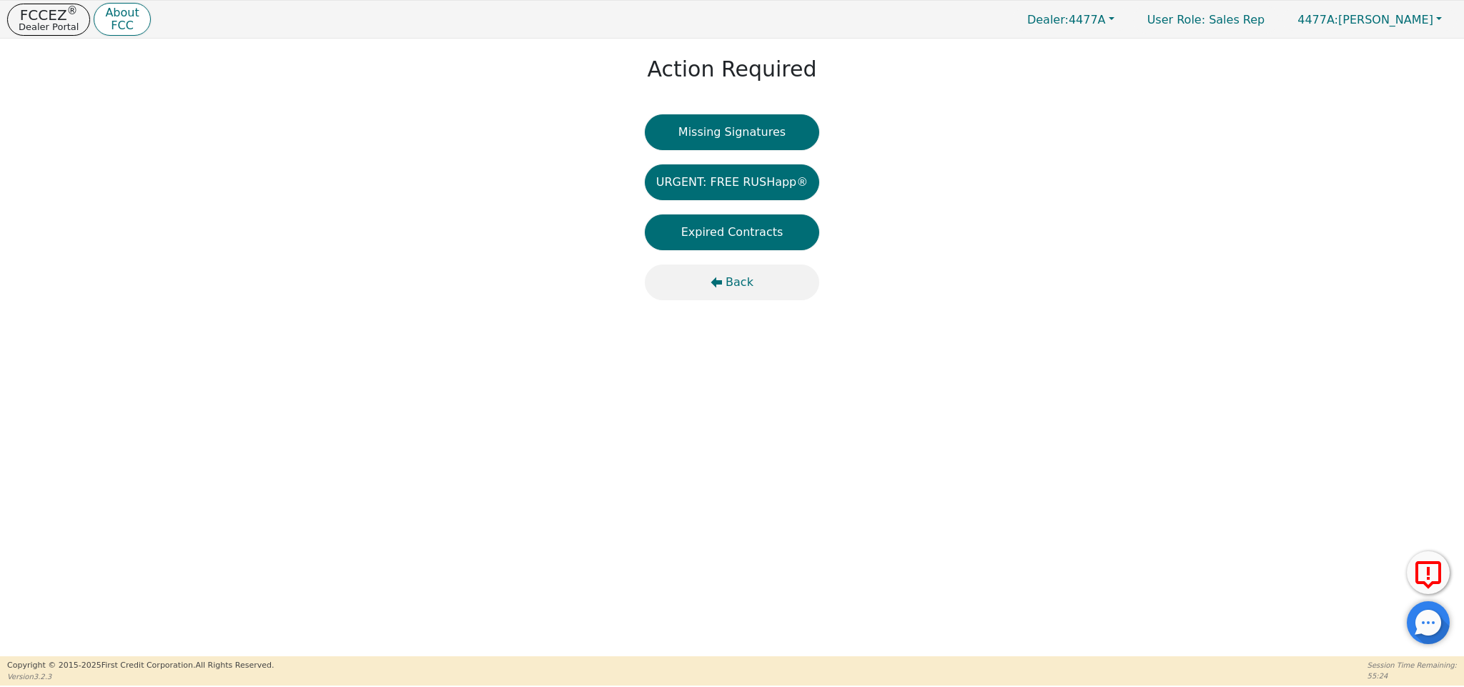
click at [713, 275] on button "Back" at bounding box center [732, 282] width 175 height 36
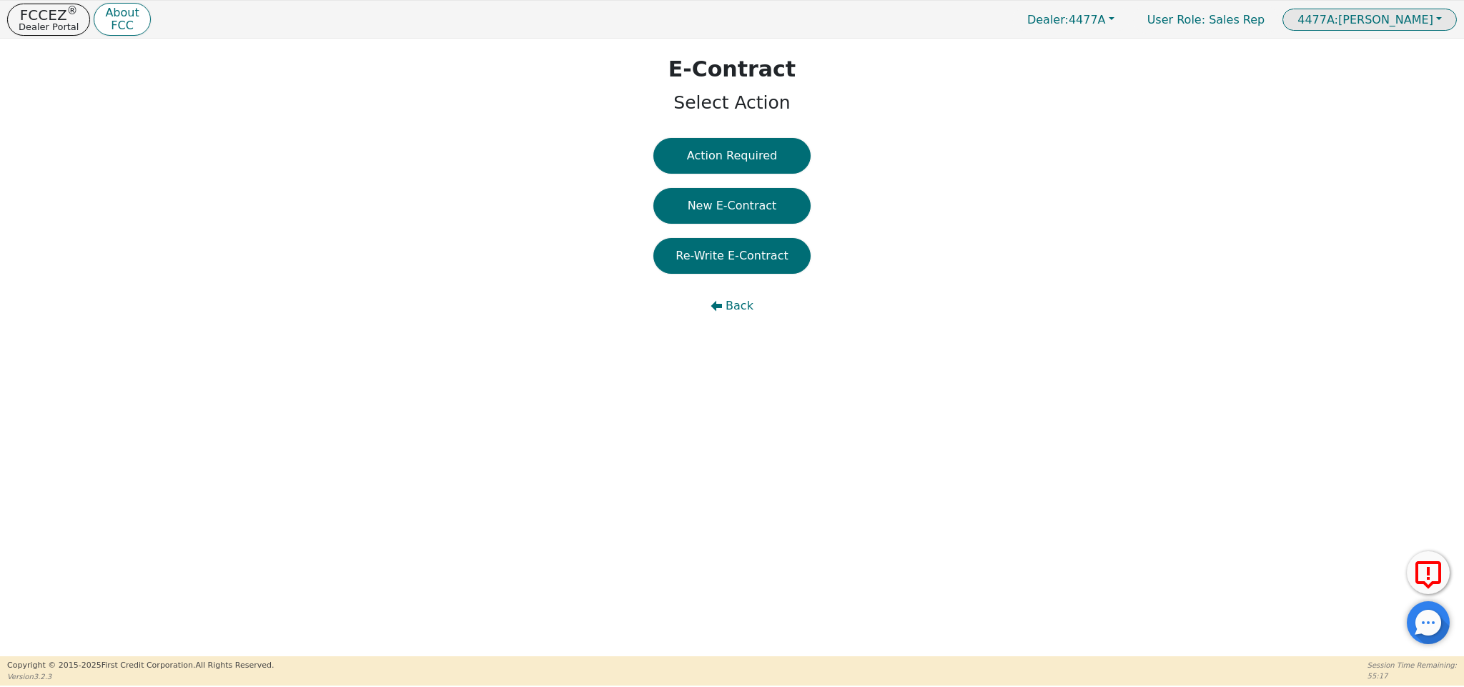
click at [1409, 19] on span "4477A: [PERSON_NAME]" at bounding box center [1365, 20] width 136 height 14
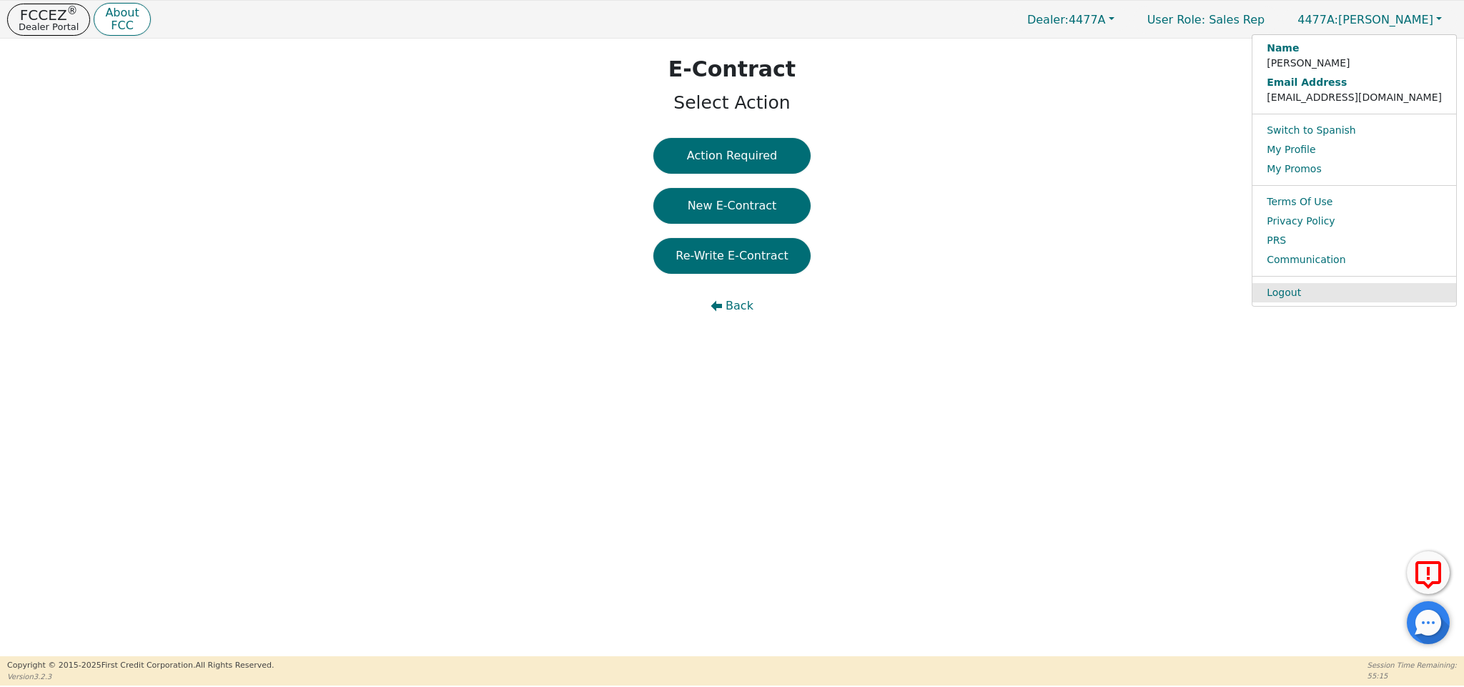
click at [1371, 291] on link "Logout" at bounding box center [1354, 292] width 204 height 19
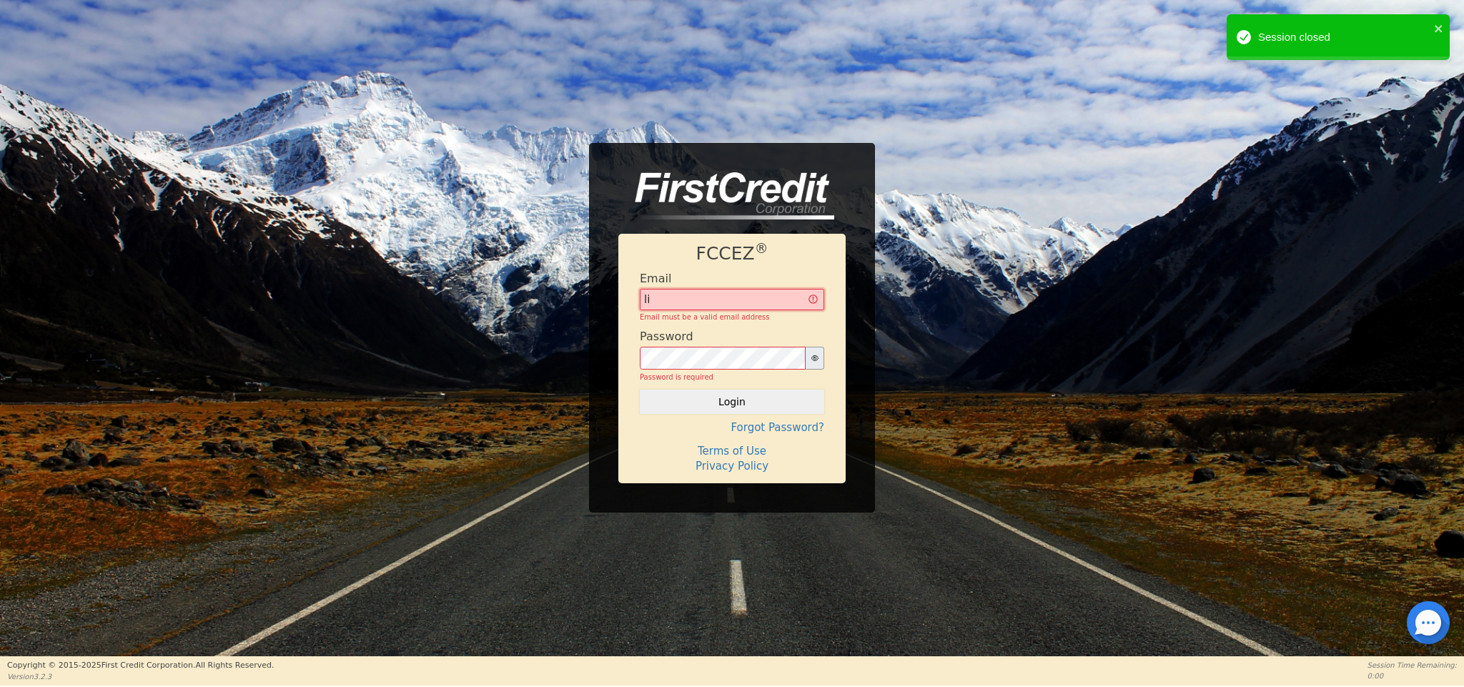
type input "[EMAIL_ADDRESS][DOMAIN_NAME]"
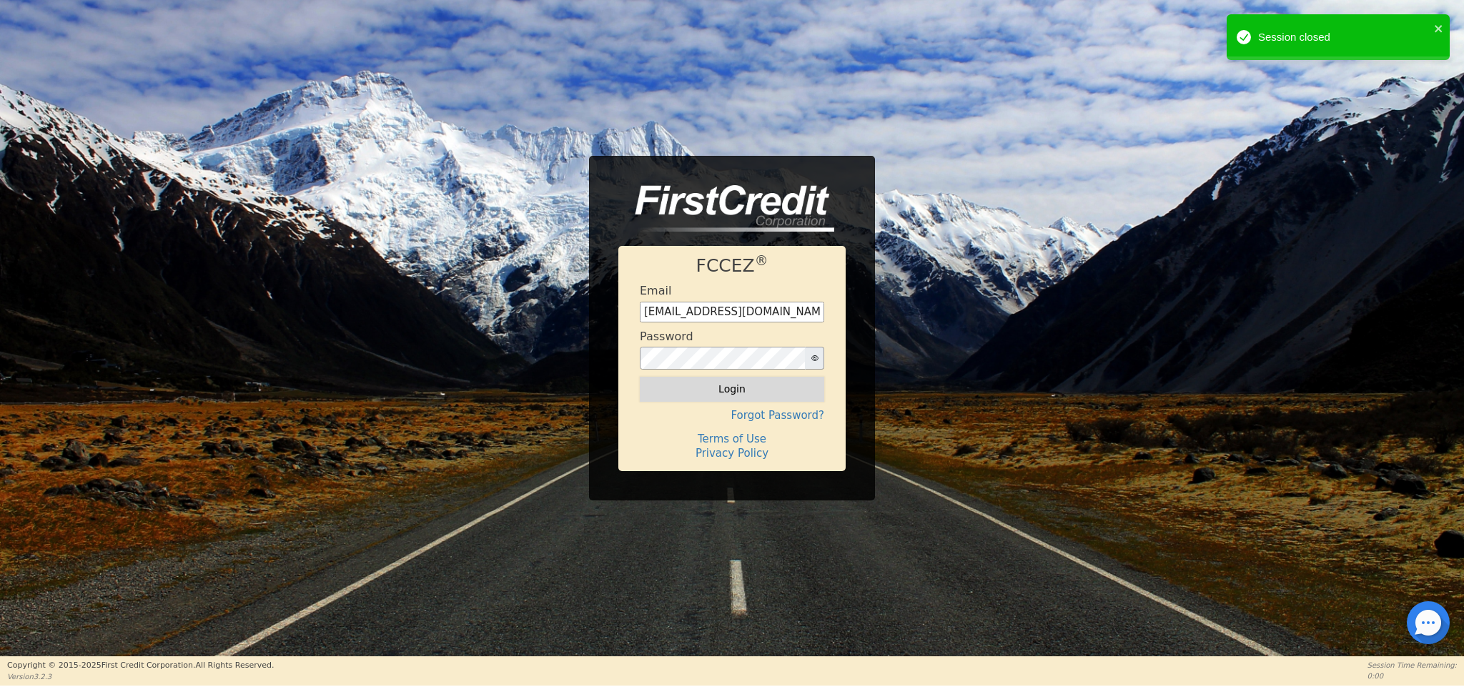
click at [793, 396] on button "Login" at bounding box center [732, 389] width 184 height 24
